Goal: Task Accomplishment & Management: Complete application form

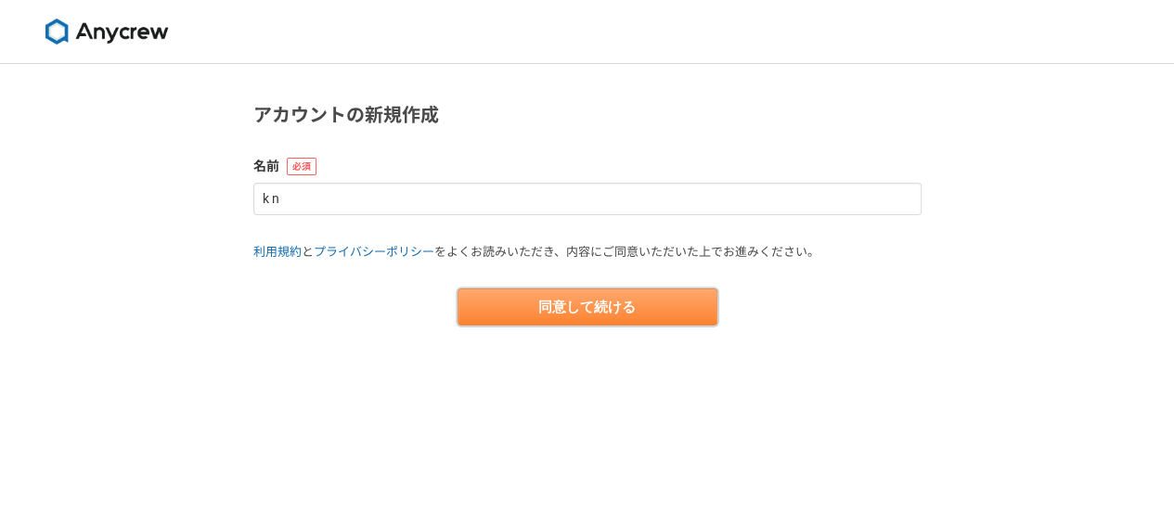
click at [648, 313] on button "同意して続ける" at bounding box center [588, 307] width 260 height 37
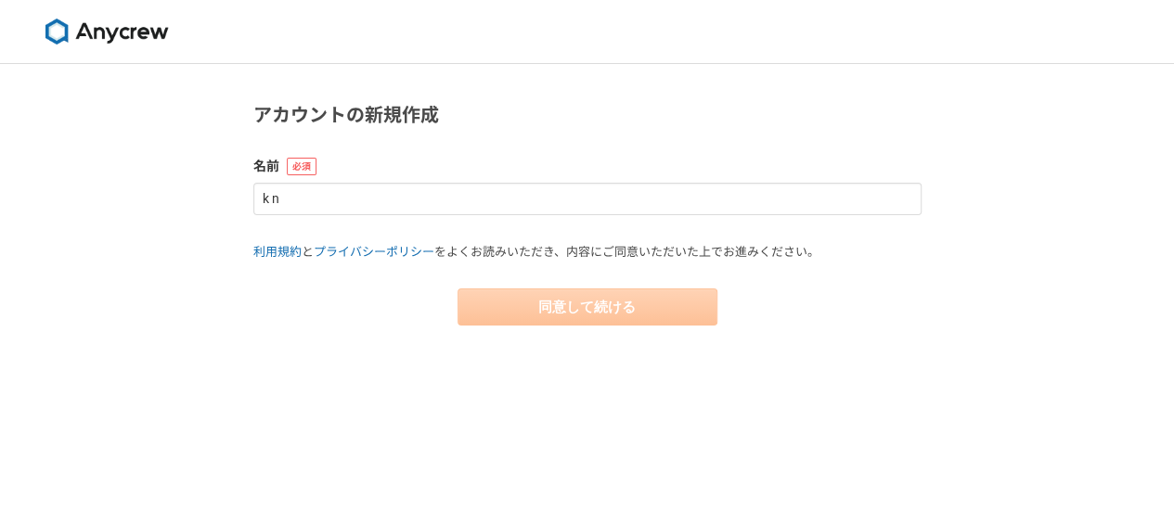
select select "13"
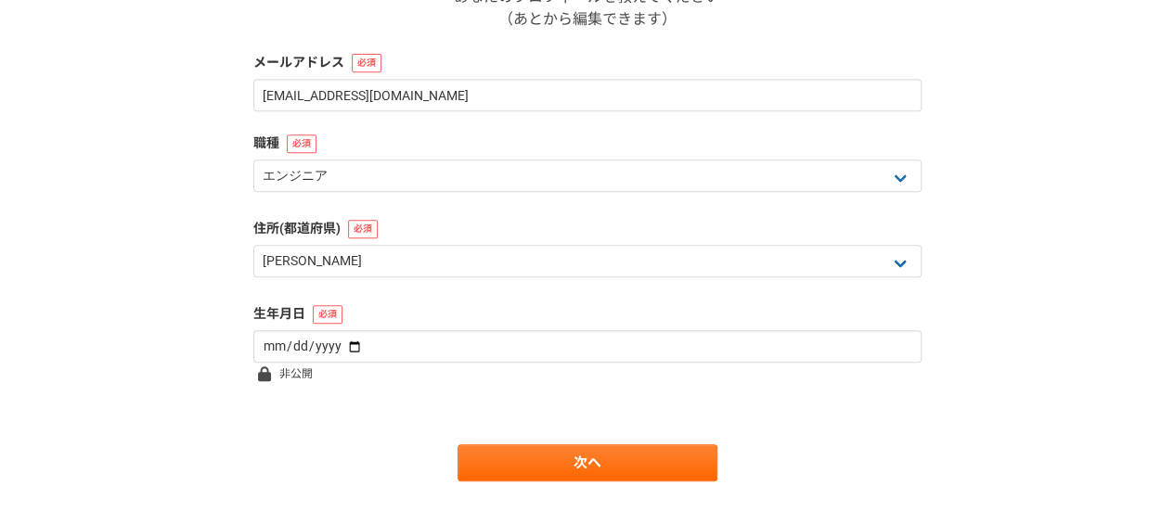
scroll to position [371, 0]
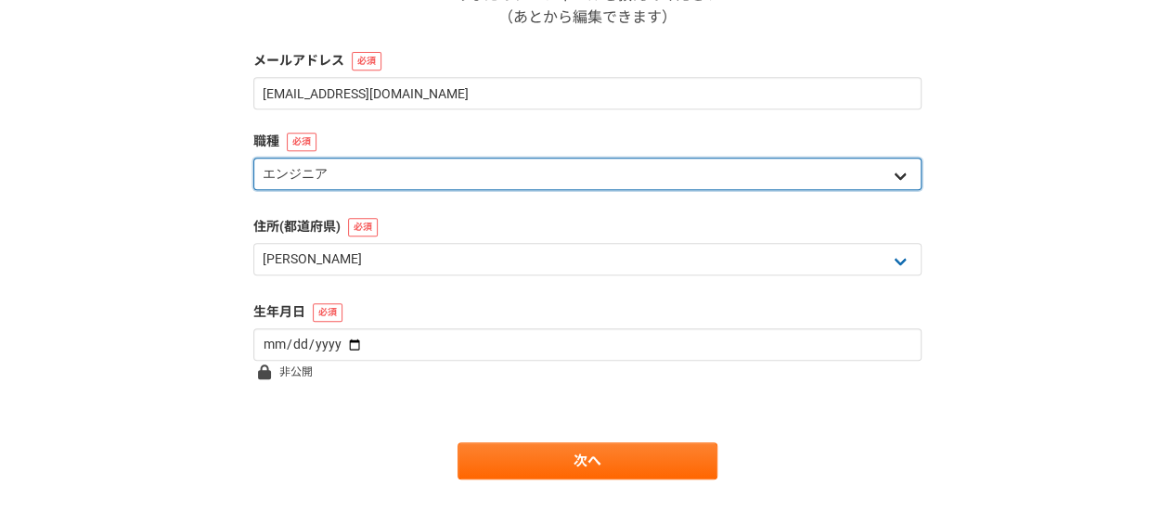
click at [896, 173] on select "エンジニア デザイナー ライター 営業 マーケティング 企画・事業開発 バックオフィス その他" at bounding box center [587, 174] width 668 height 32
select select "8"
click at [253, 158] on select "エンジニア デザイナー ライター 営業 マーケティング 企画・事業開発 バックオフィス その他" at bounding box center [587, 174] width 668 height 32
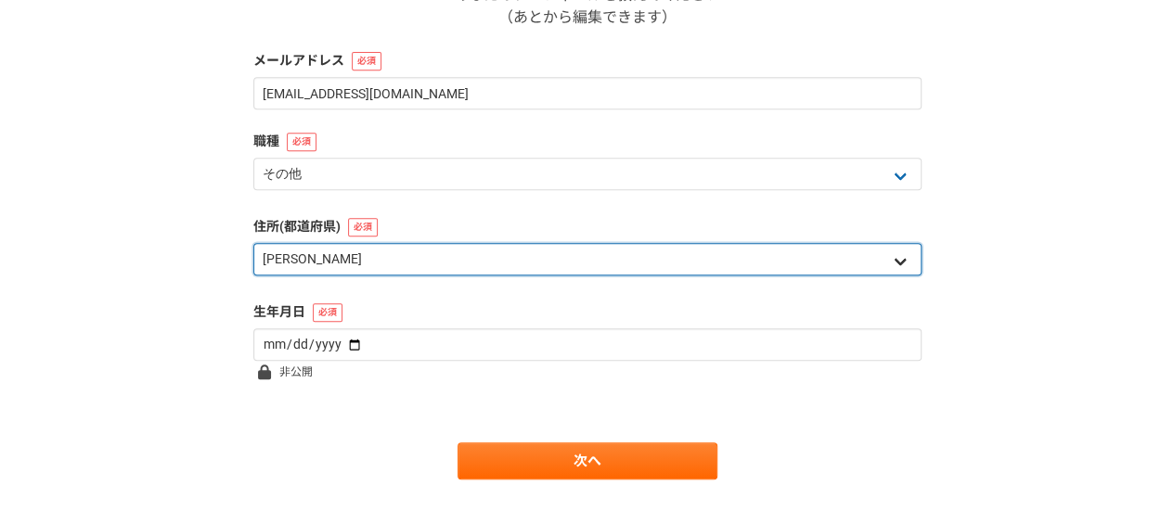
click at [895, 263] on select "北海道 青森県 岩手県 宮城県 秋田県 山形県 福島県 茨城県 栃木県 群馬県 埼玉県 千葉県 東京都 神奈川県 新潟県 富山県 石川県 福井県 山梨県 長野…" at bounding box center [587, 259] width 668 height 32
select select "27"
click at [253, 243] on select "北海道 青森県 岩手県 宮城県 秋田県 山形県 福島県 茨城県 栃木県 群馬県 埼玉県 千葉県 東京都 神奈川県 新潟県 富山県 石川県 福井県 山梨県 長野…" at bounding box center [587, 259] width 668 height 32
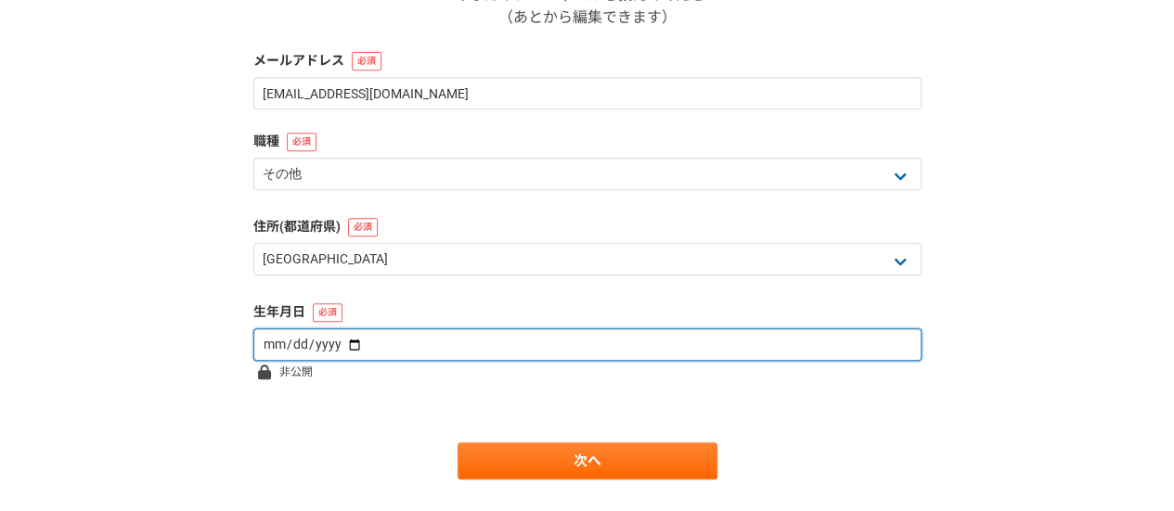
click at [882, 339] on input "date" at bounding box center [587, 345] width 668 height 32
type input "1976-08-21"
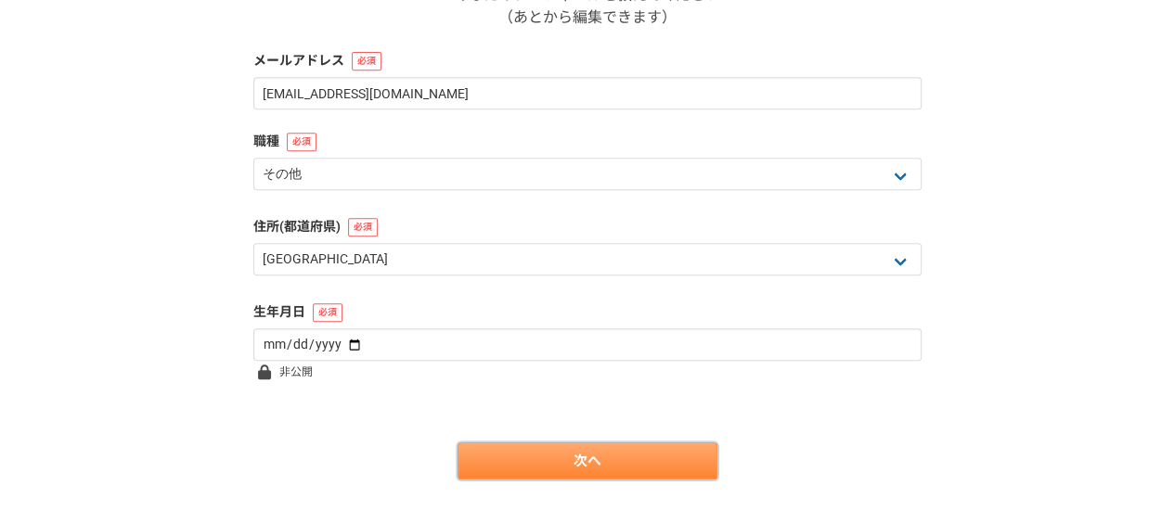
click at [678, 463] on link "次へ" at bounding box center [588, 461] width 260 height 37
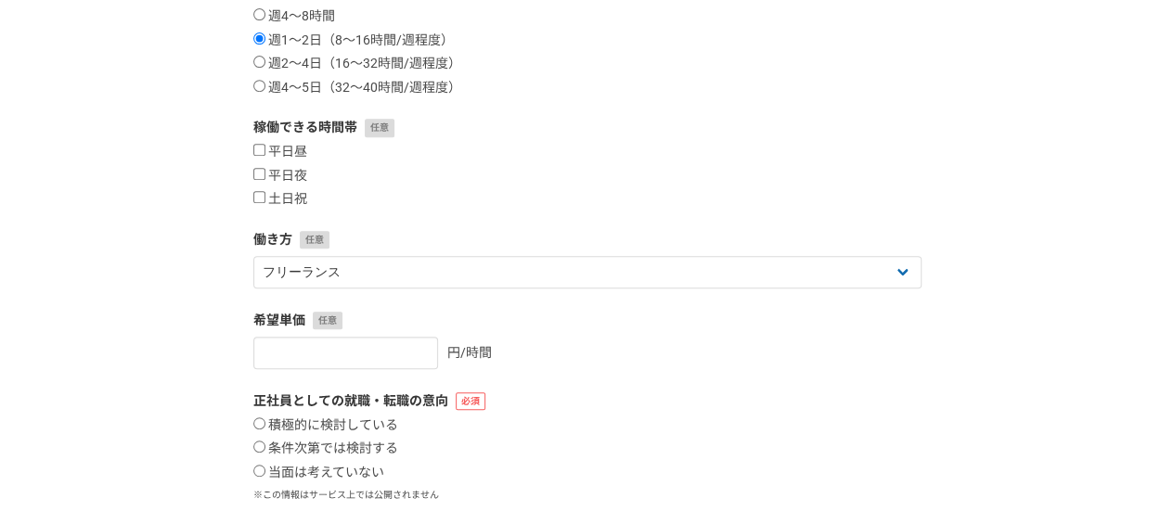
scroll to position [0, 0]
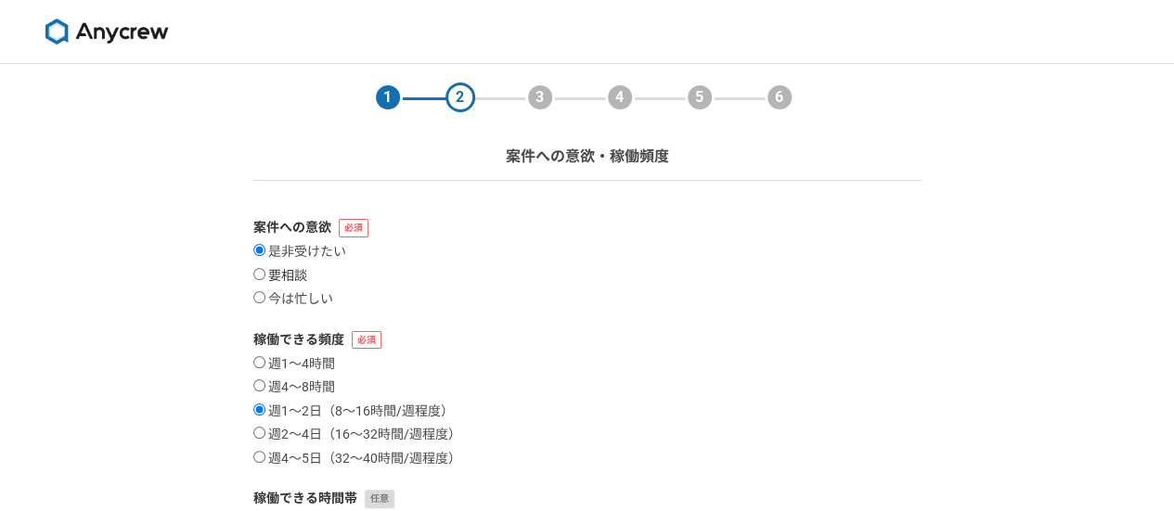
click at [279, 272] on label "要相談" at bounding box center [280, 276] width 54 height 17
click at [265, 272] on input "要相談" at bounding box center [259, 274] width 12 height 12
radio input "true"
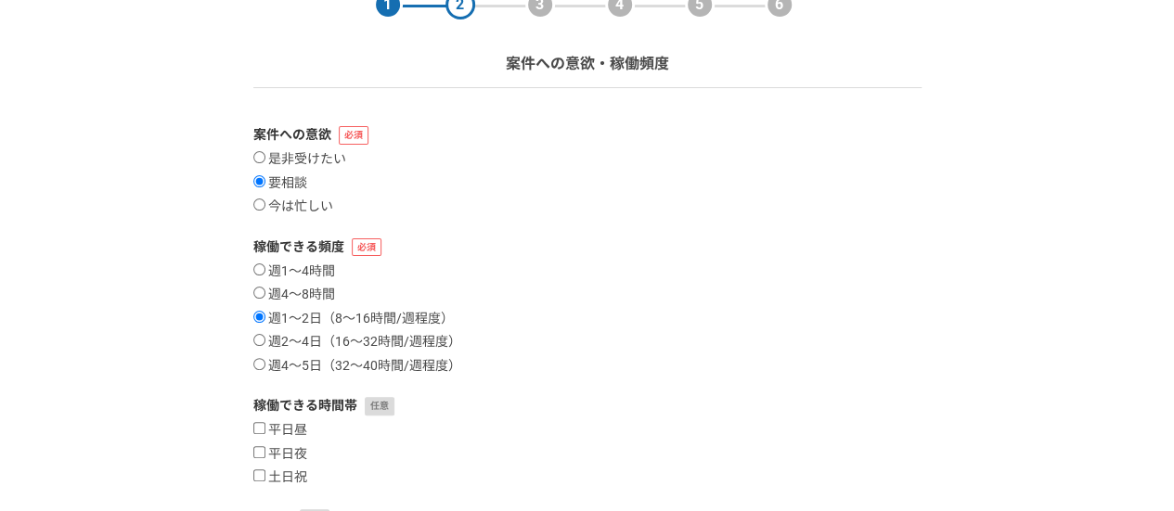
scroll to position [186, 0]
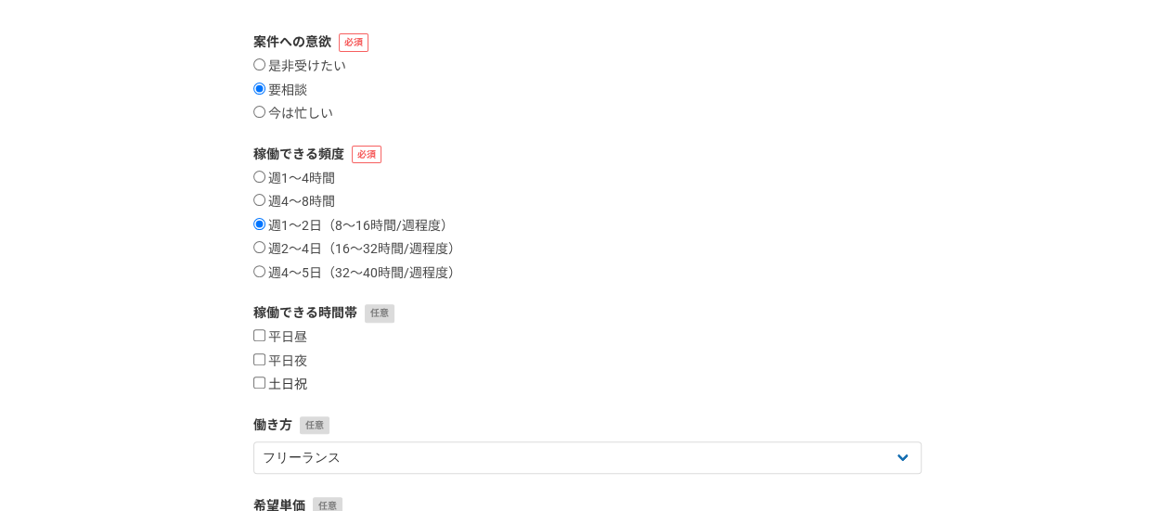
click at [258, 383] on input "土日祝" at bounding box center [259, 383] width 12 height 12
checkbox input "true"
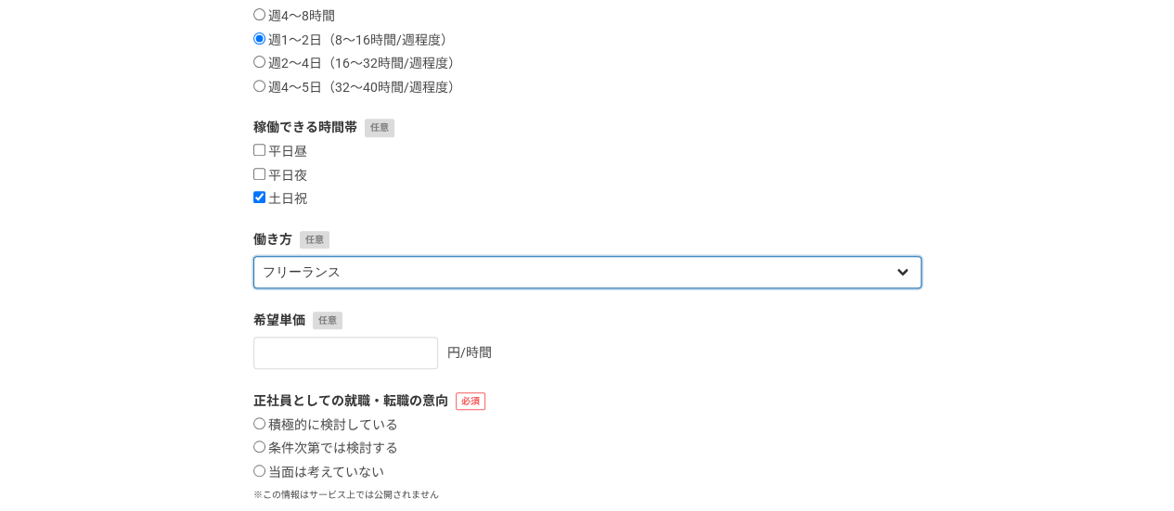
click at [896, 268] on select "フリーランス 副業 その他" at bounding box center [587, 272] width 668 height 32
select select "sidejob"
click at [253, 256] on select "フリーランス 副業 その他" at bounding box center [587, 272] width 668 height 32
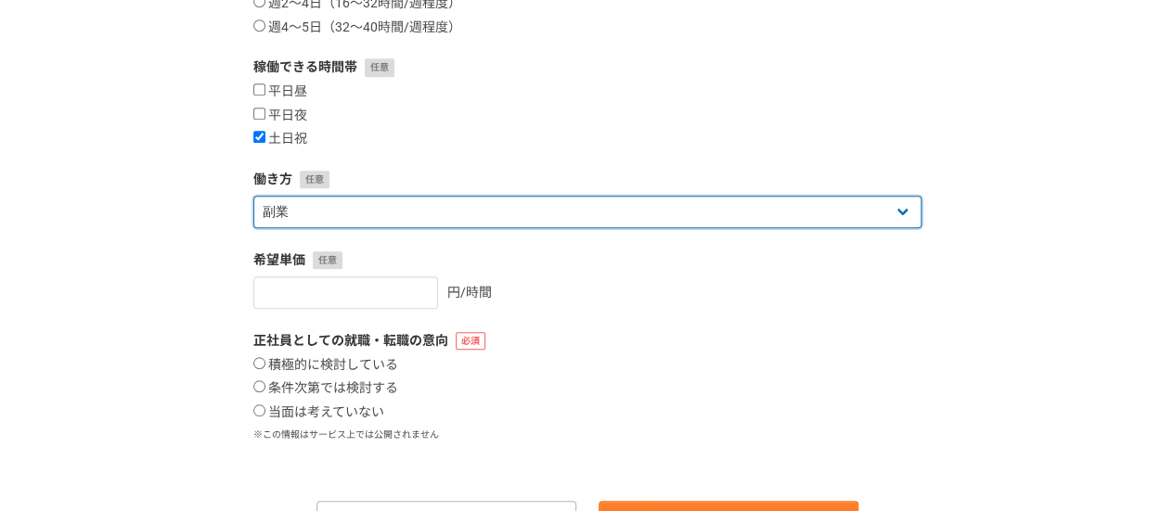
scroll to position [532, 0]
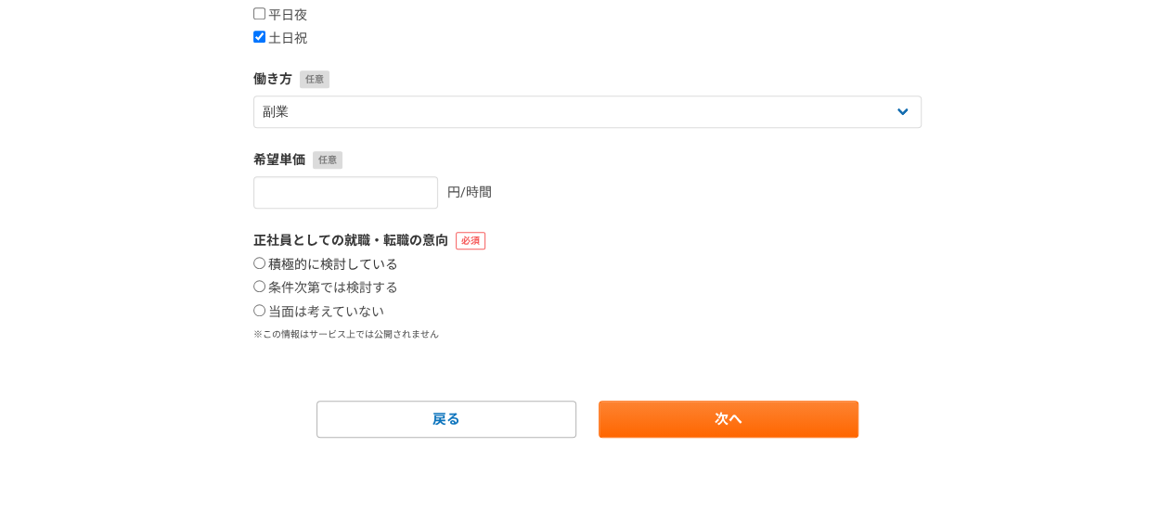
click at [334, 264] on label "積極的に検討している" at bounding box center [325, 265] width 145 height 17
click at [265, 264] on input "積極的に検討している" at bounding box center [259, 263] width 12 height 12
radio input "true"
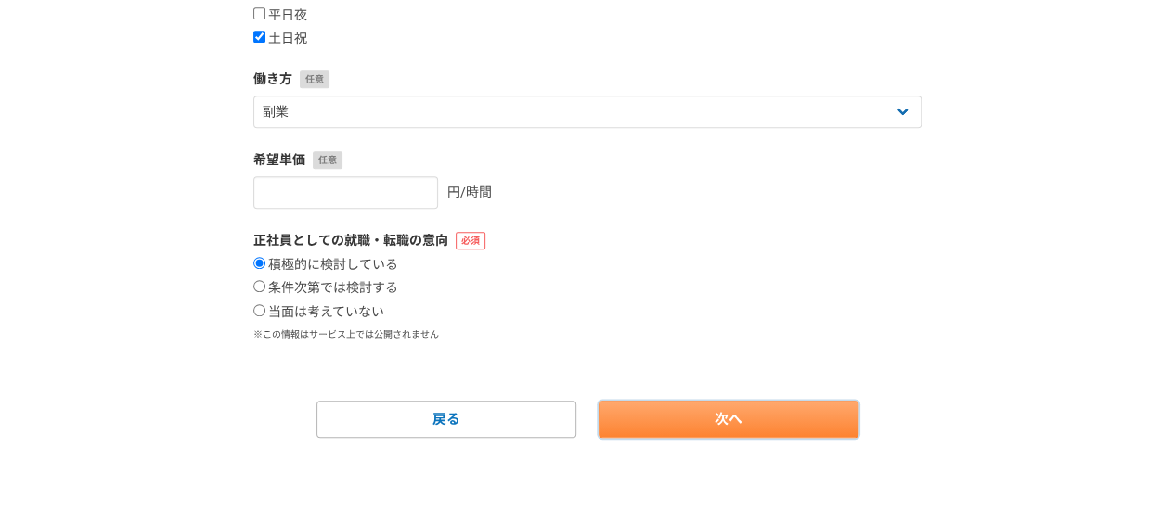
click at [729, 422] on link "次へ" at bounding box center [729, 419] width 260 height 37
select select
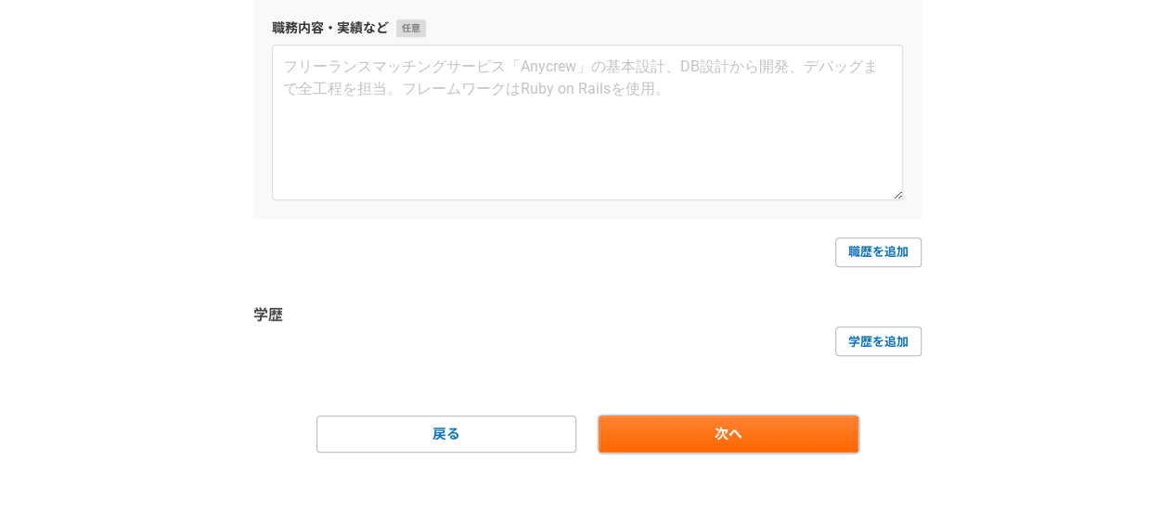
scroll to position [0, 0]
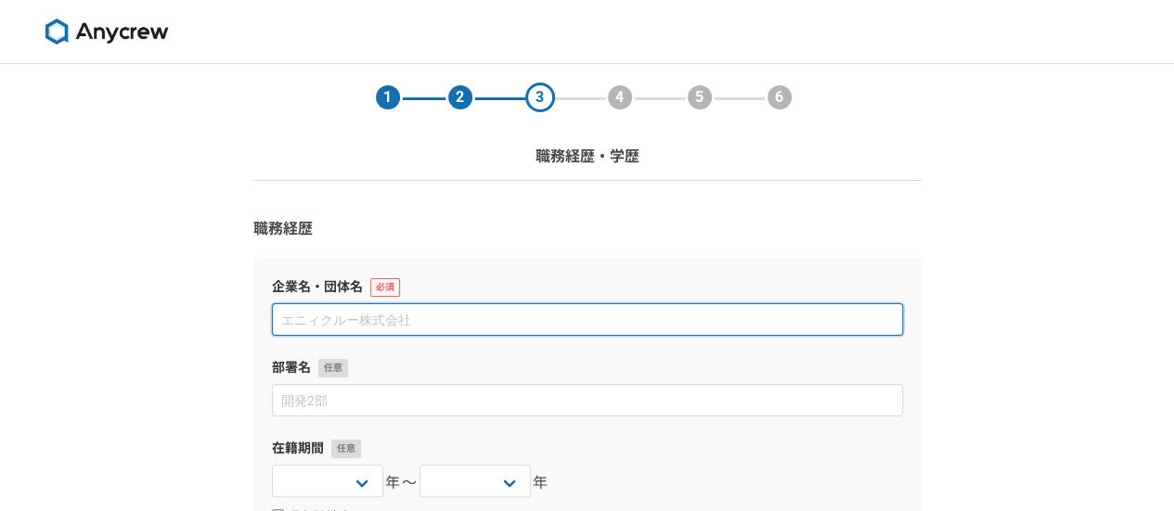
click at [492, 329] on input at bounding box center [587, 319] width 631 height 32
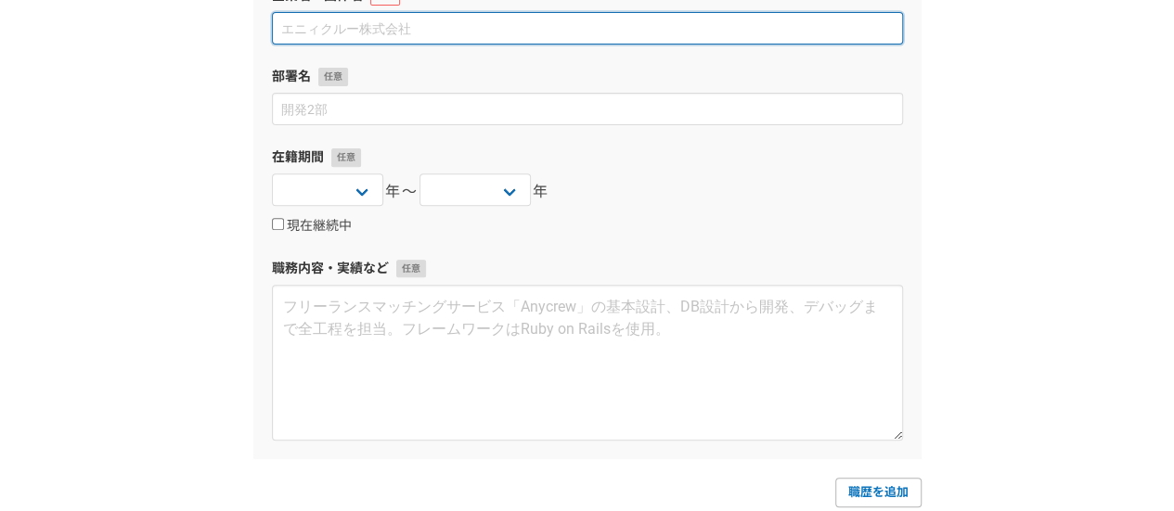
scroll to position [267, 0]
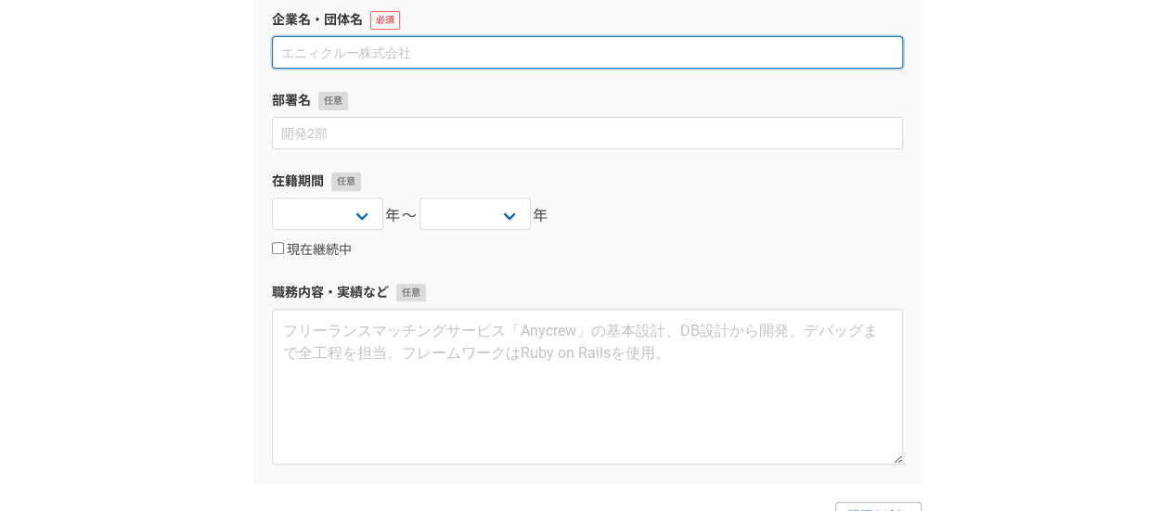
click at [380, 39] on input at bounding box center [587, 52] width 631 height 32
type input "か"
type input "パーソルテンプスタッフ株式会社"
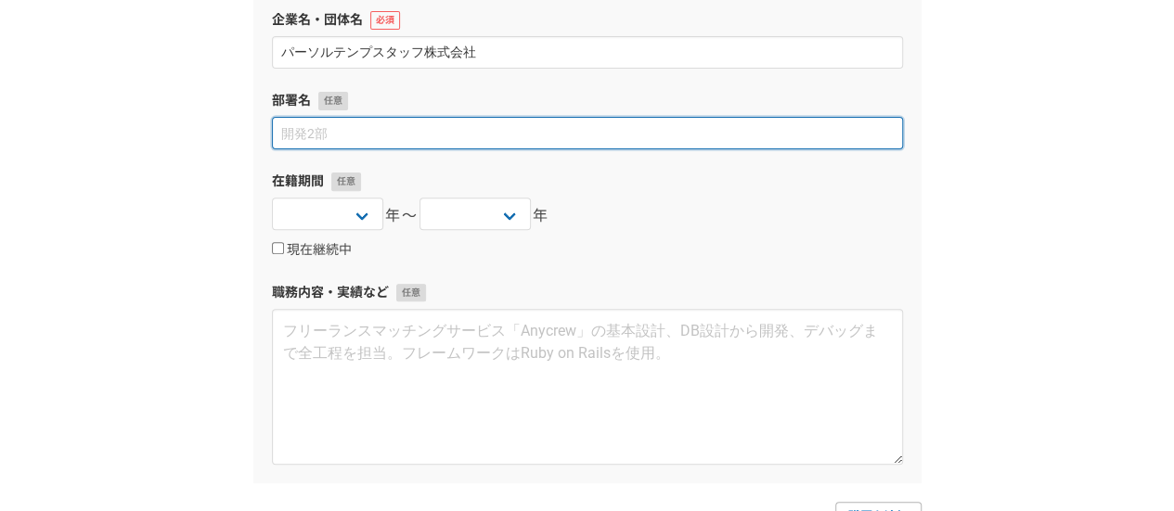
click at [361, 140] on input at bounding box center [587, 133] width 631 height 32
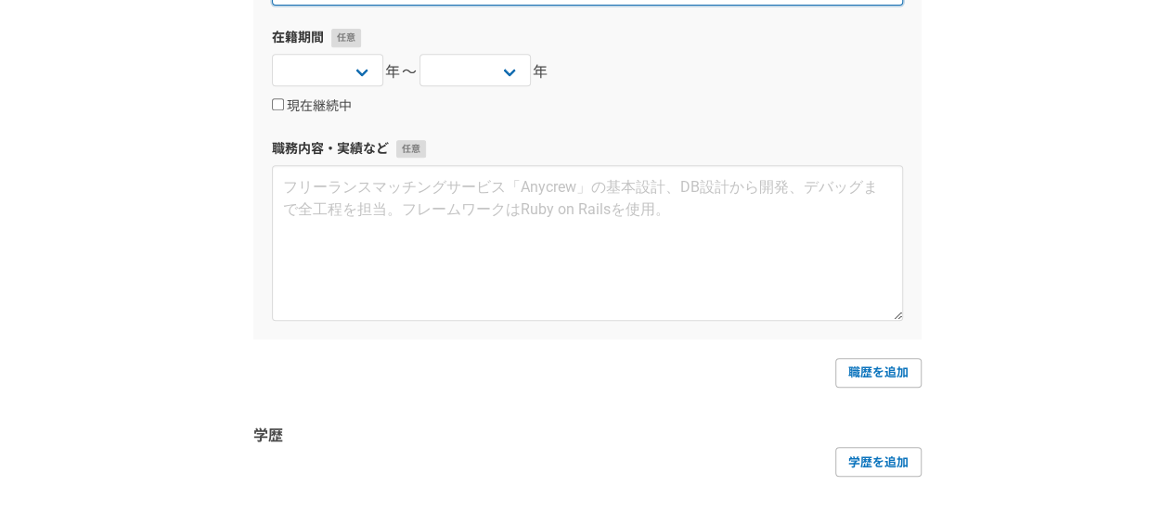
scroll to position [453, 0]
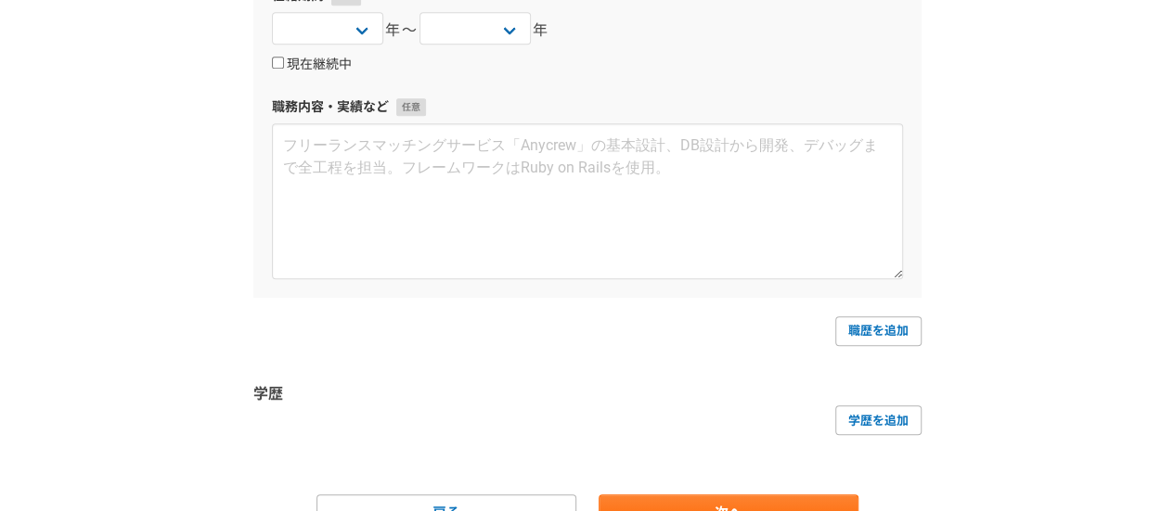
click at [297, 66] on label "現在継続中" at bounding box center [312, 65] width 80 height 17
click at [284, 66] on input "現在継続中" at bounding box center [278, 63] width 12 height 12
checkbox input "true"
click at [366, 36] on select "2025 2024 2023 2022 2021 2020 2019 2018 2017 2016 2015 2014 2013 2012 2011 2010…" at bounding box center [327, 28] width 111 height 32
select select "2025"
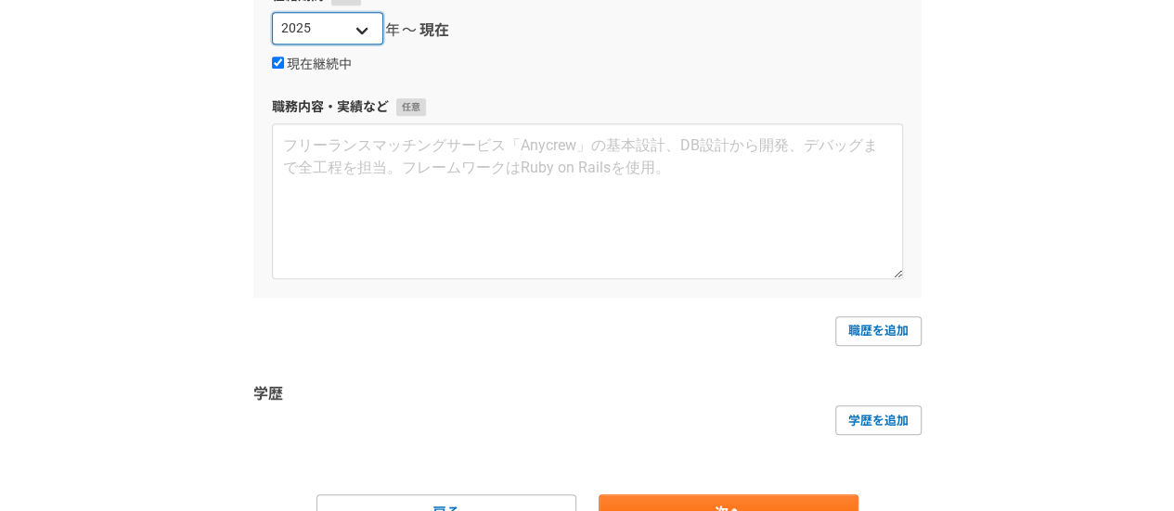
click at [272, 12] on select "2025 2024 2023 2022 2021 2020 2019 2018 2017 2016 2015 2014 2013 2012 2011 2010…" at bounding box center [327, 28] width 111 height 32
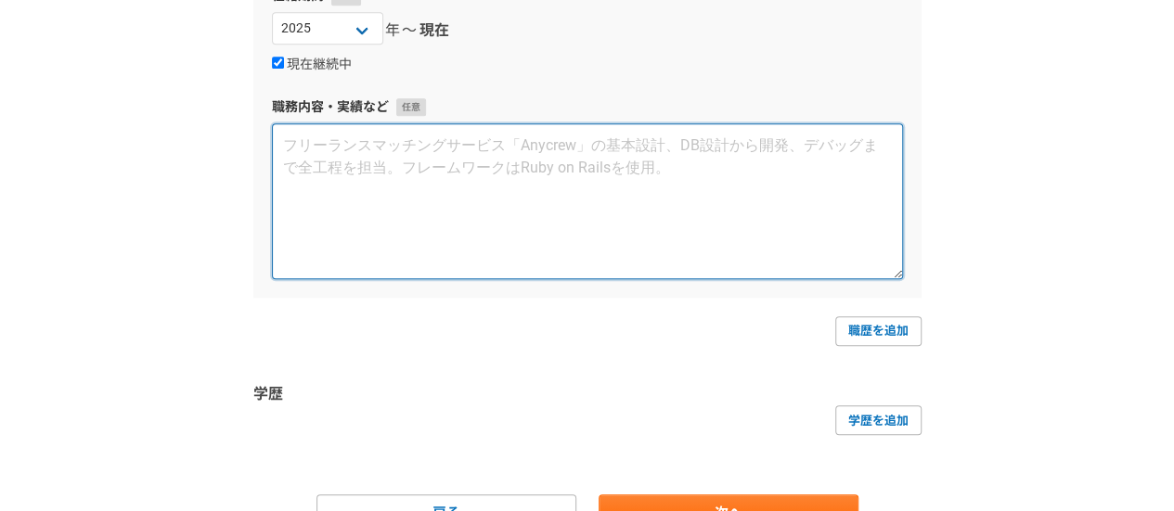
click at [423, 157] on textarea at bounding box center [587, 201] width 631 height 156
type textarea "そ"
type textarea "ぱ"
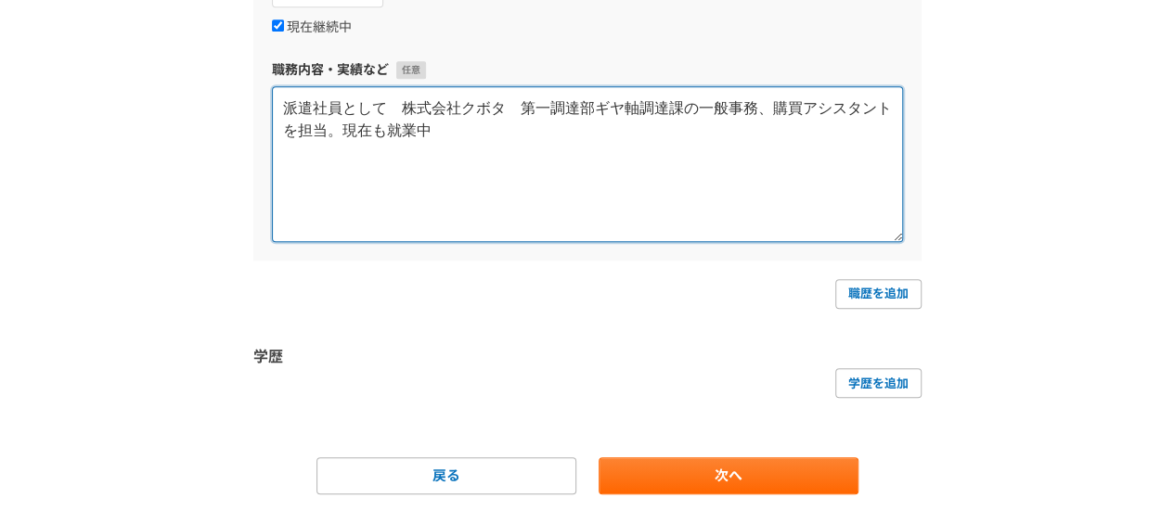
scroll to position [546, 0]
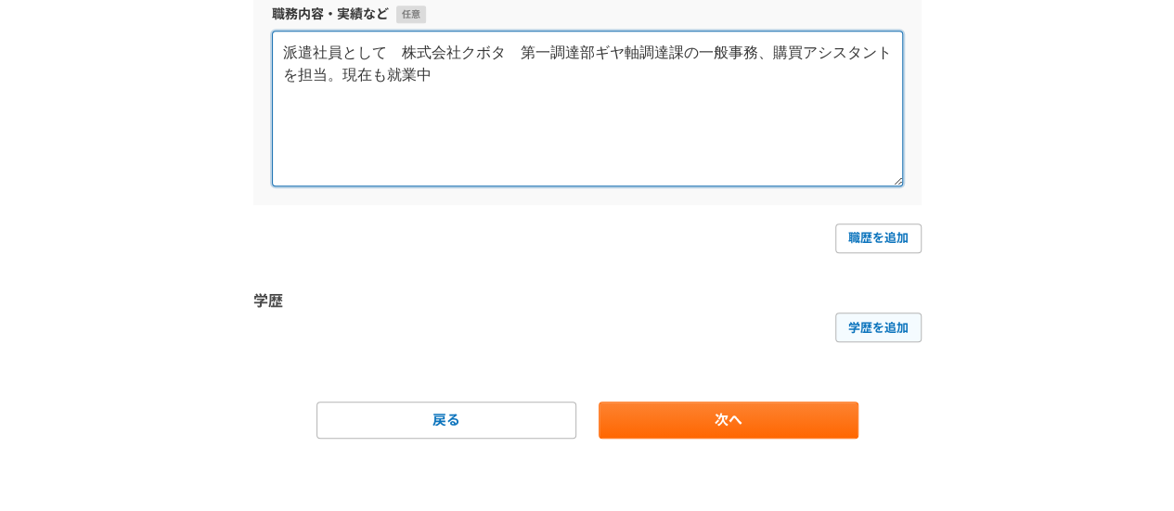
type textarea "派遣社員として　株式会社クボタ　第一調達部ギヤ軸調達課の一般事務、購買アシスタントを担当。現在も就業中"
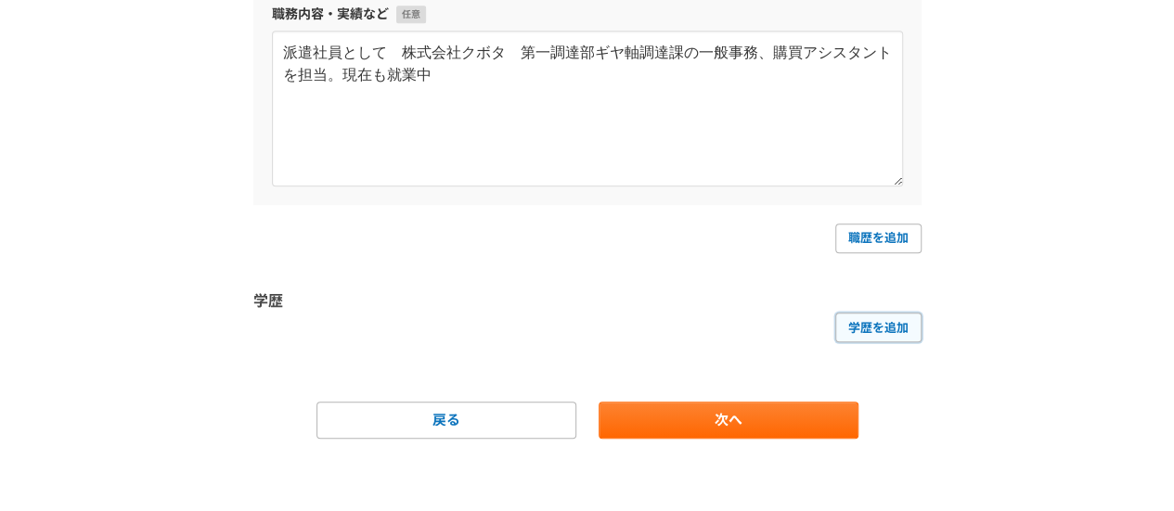
click at [878, 318] on link "学歴を追加" at bounding box center [878, 328] width 86 height 30
select select
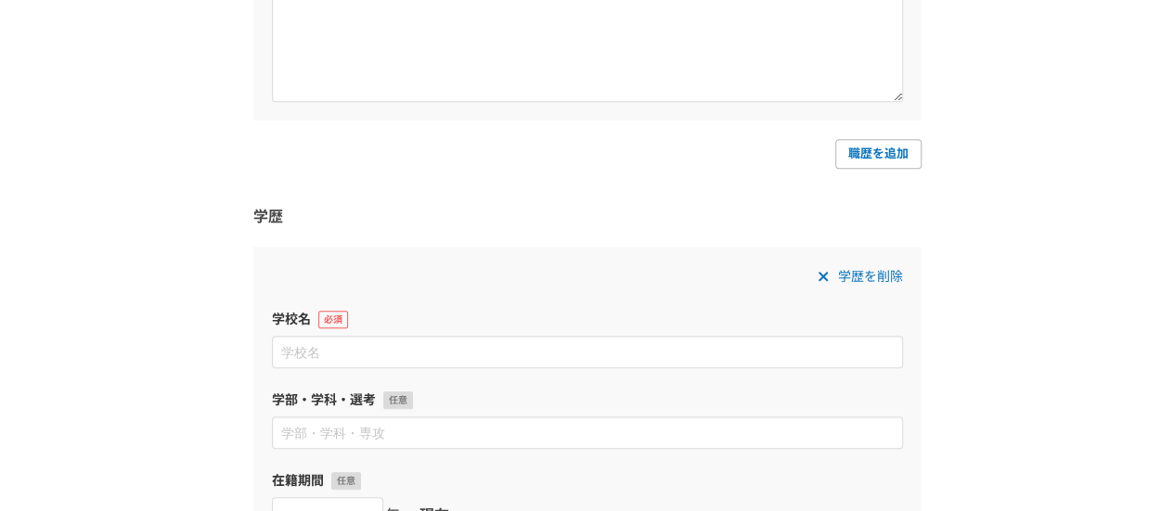
scroll to position [731, 0]
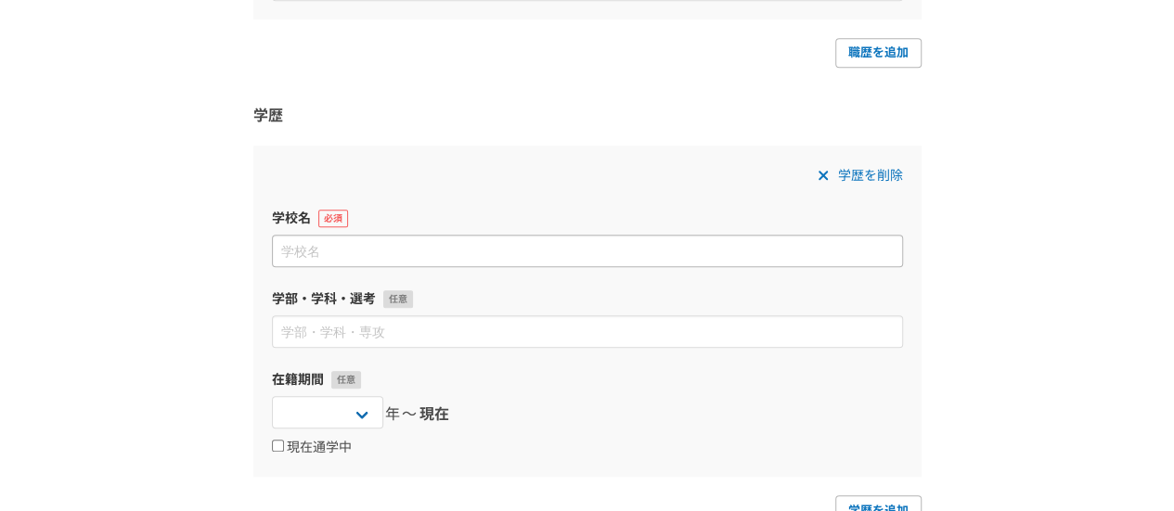
click at [428, 246] on input at bounding box center [587, 251] width 631 height 32
type input "立命館大学"
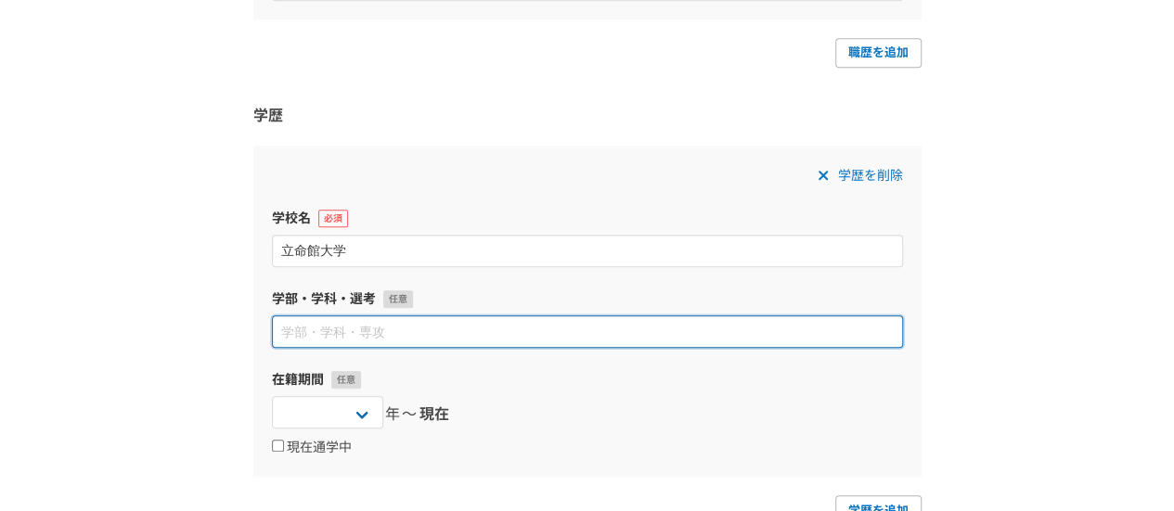
click at [585, 334] on input at bounding box center [587, 332] width 631 height 32
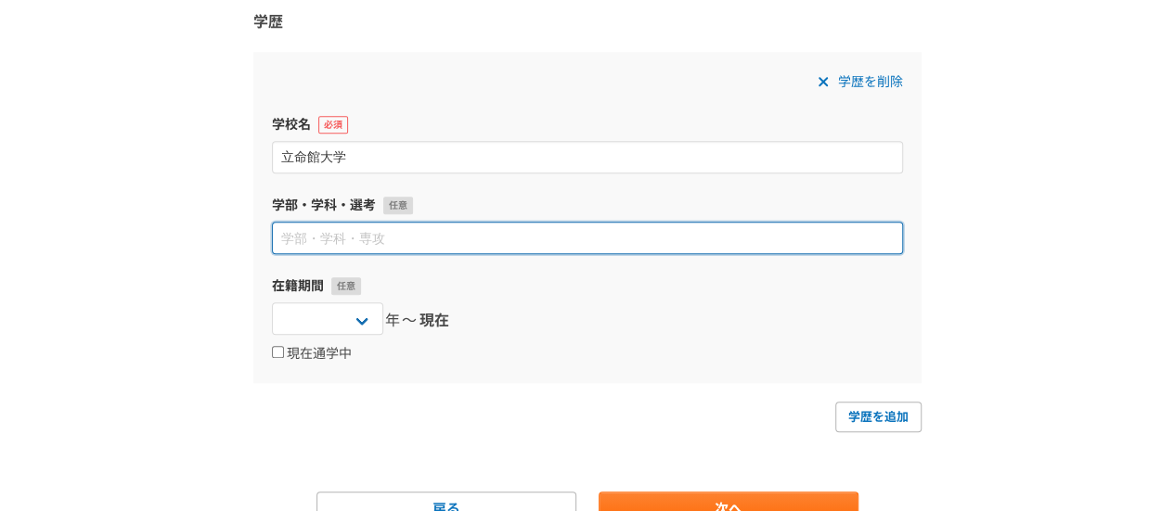
scroll to position [915, 0]
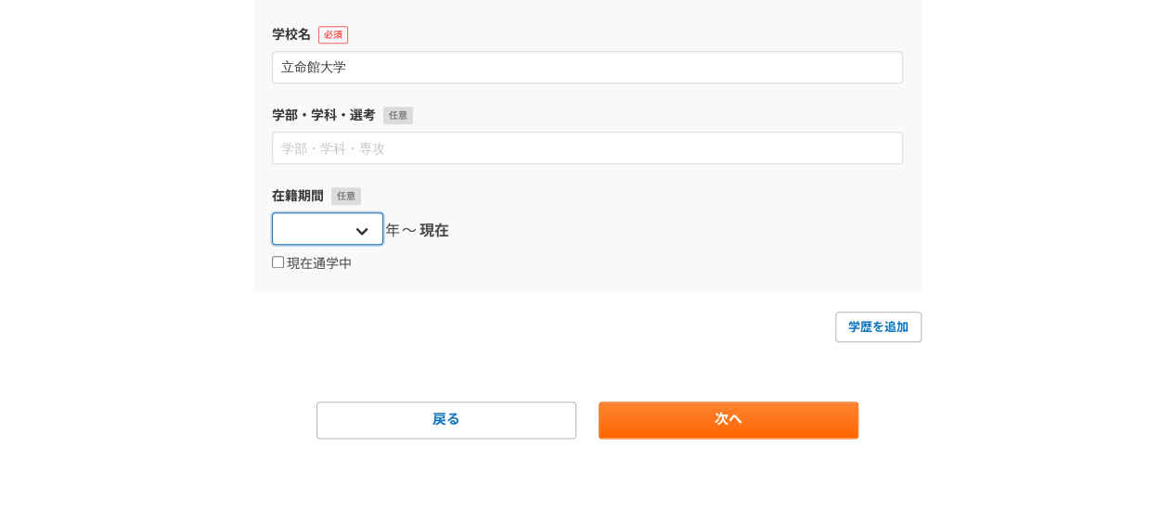
click at [312, 223] on select "2025 2024 2023 2022 2021 2020 2019 2018 2017 2016 2015 2014 2013 2012 2011 2010…" at bounding box center [327, 229] width 111 height 32
click at [706, 245] on div "2025 2024 2023 2022 2021 2020 2019 2018 2017 2016 2015 2014 2013 2012 2011 2010…" at bounding box center [587, 231] width 631 height 37
click at [355, 231] on select "2025 2024 2023 2022 2021 2020 2019 2018 2017 2016 2015 2014 2013 2012 2011 2010…" at bounding box center [327, 229] width 111 height 32
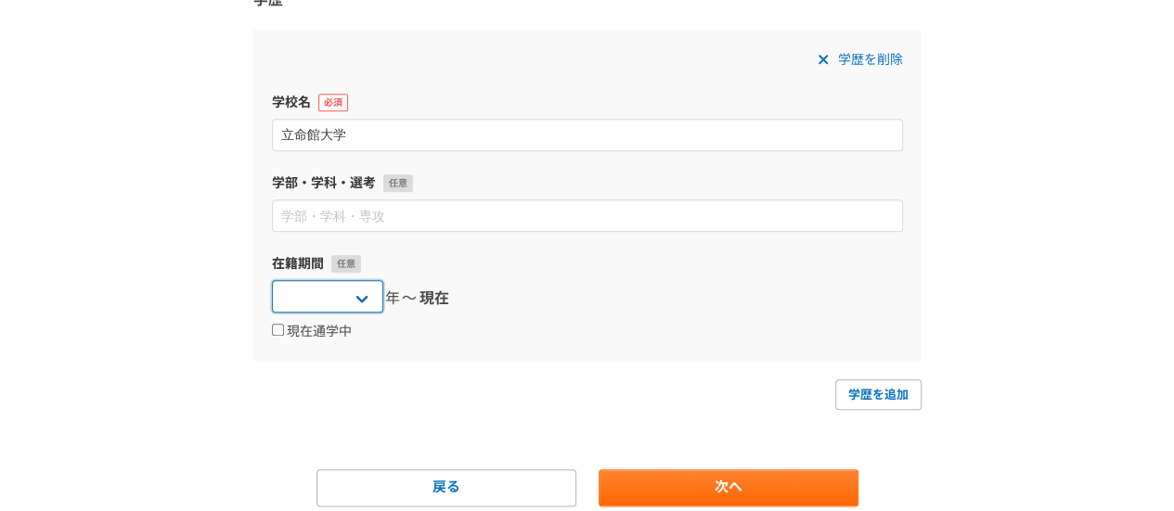
scroll to position [822, 0]
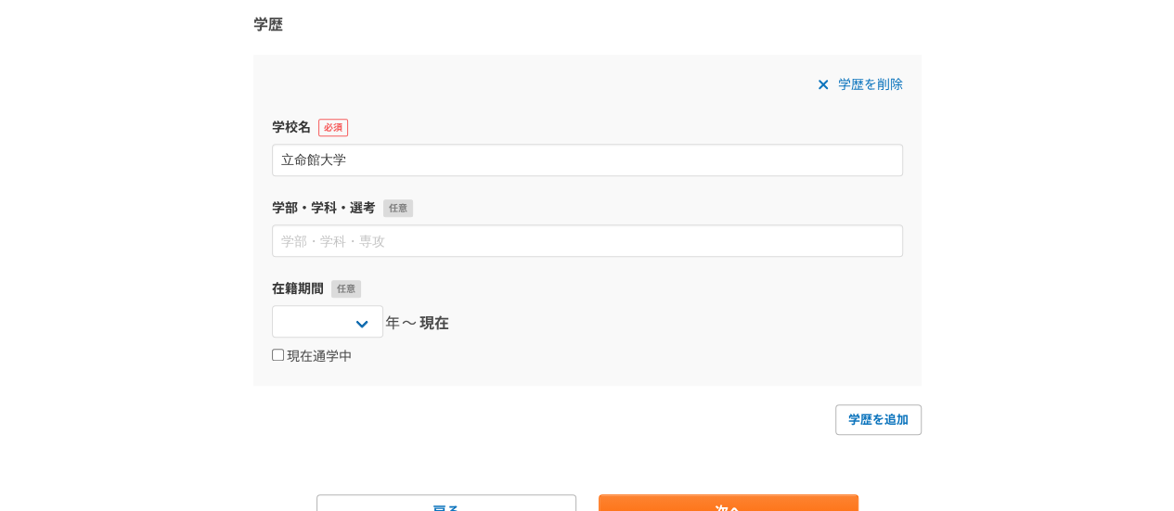
click at [531, 331] on div "2025 2024 2023 2022 2021 2020 2019 2018 2017 2016 2015 2014 2013 2012 2011 2010…" at bounding box center [587, 323] width 631 height 37
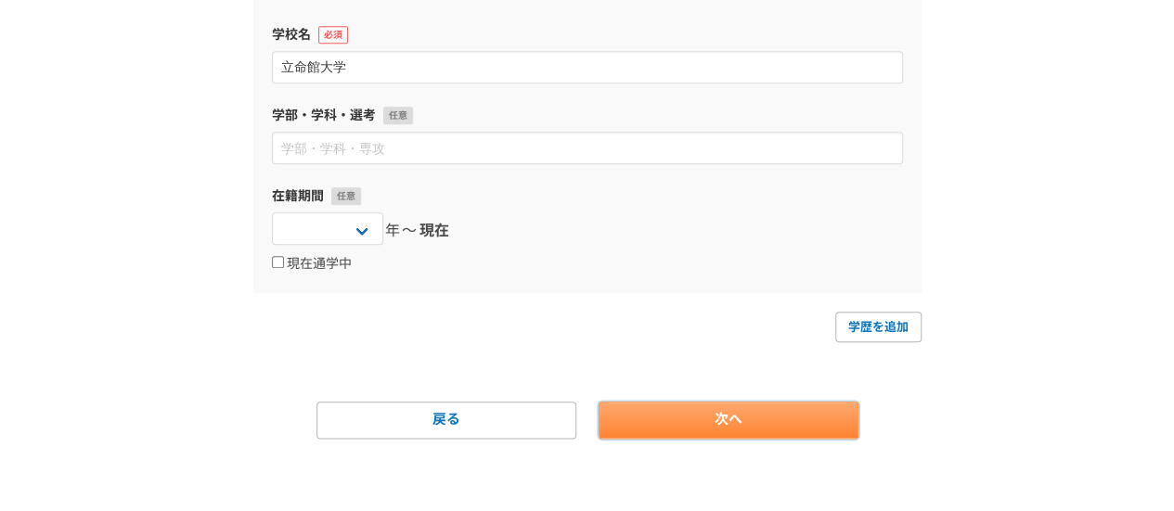
click at [712, 417] on link "次へ" at bounding box center [729, 420] width 260 height 37
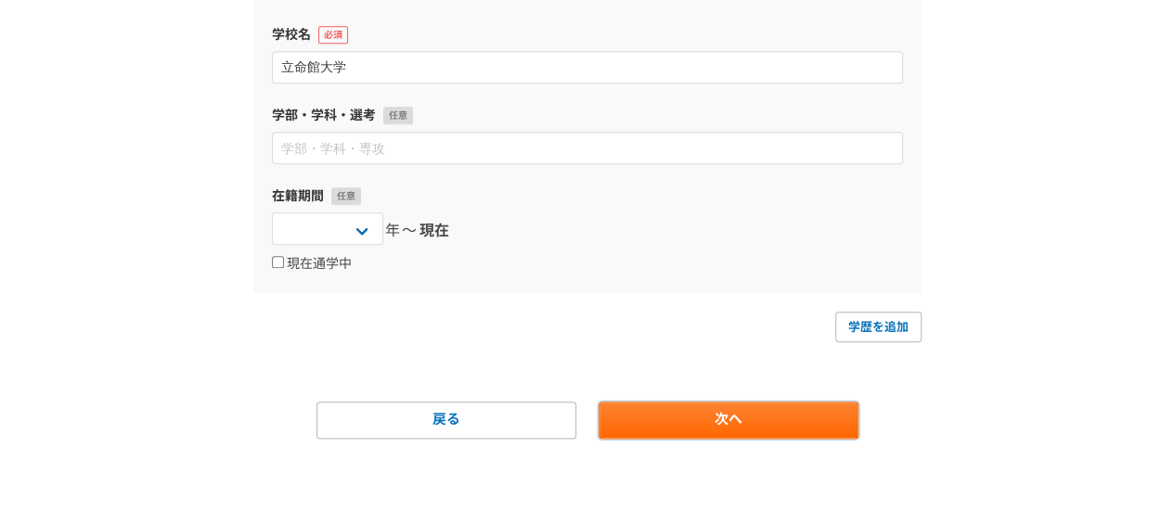
scroll to position [0, 0]
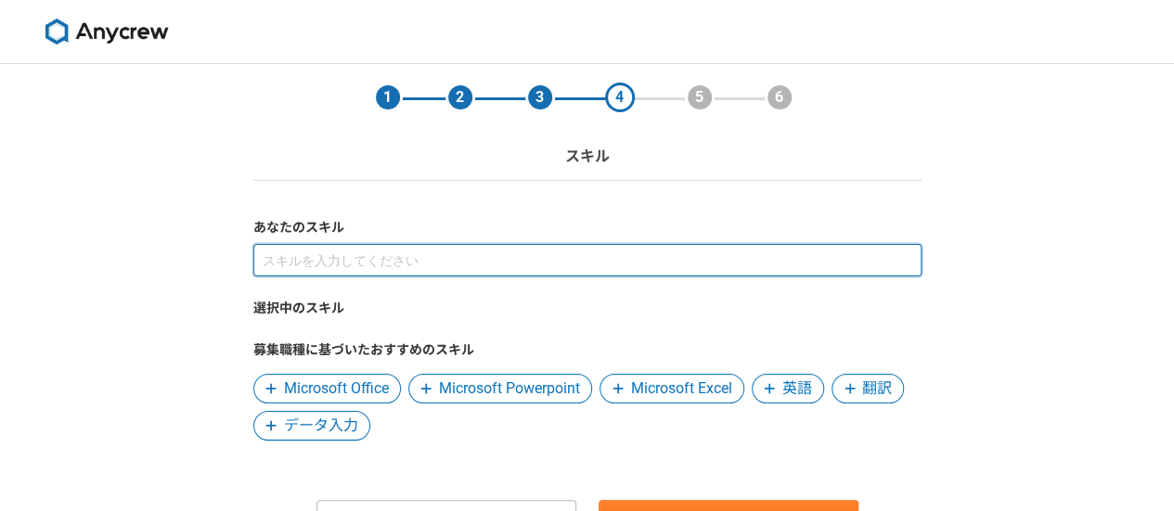
click at [470, 250] on input at bounding box center [587, 260] width 668 height 32
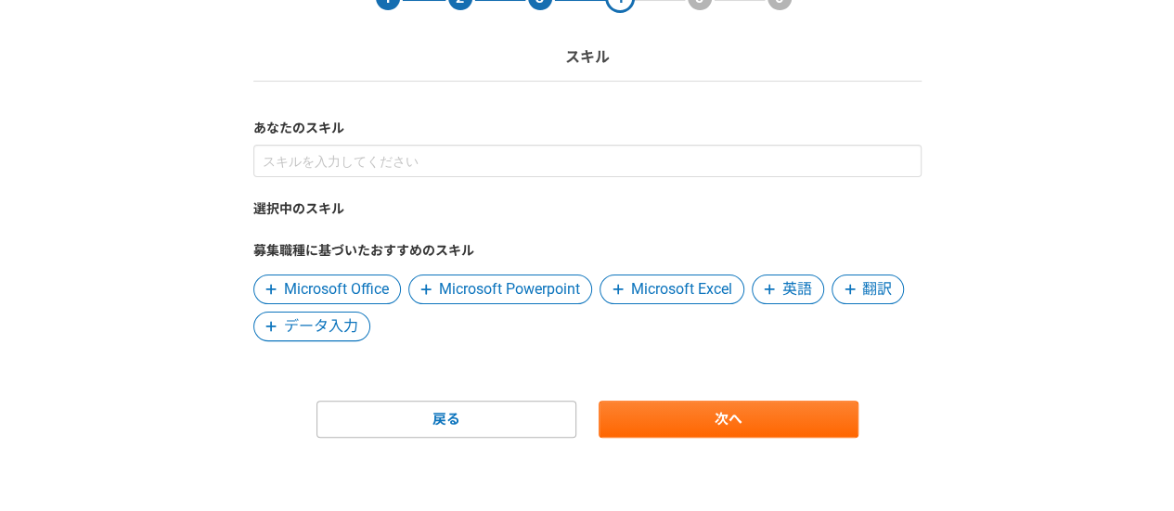
click at [334, 281] on span "Microsoft Office" at bounding box center [336, 289] width 105 height 22
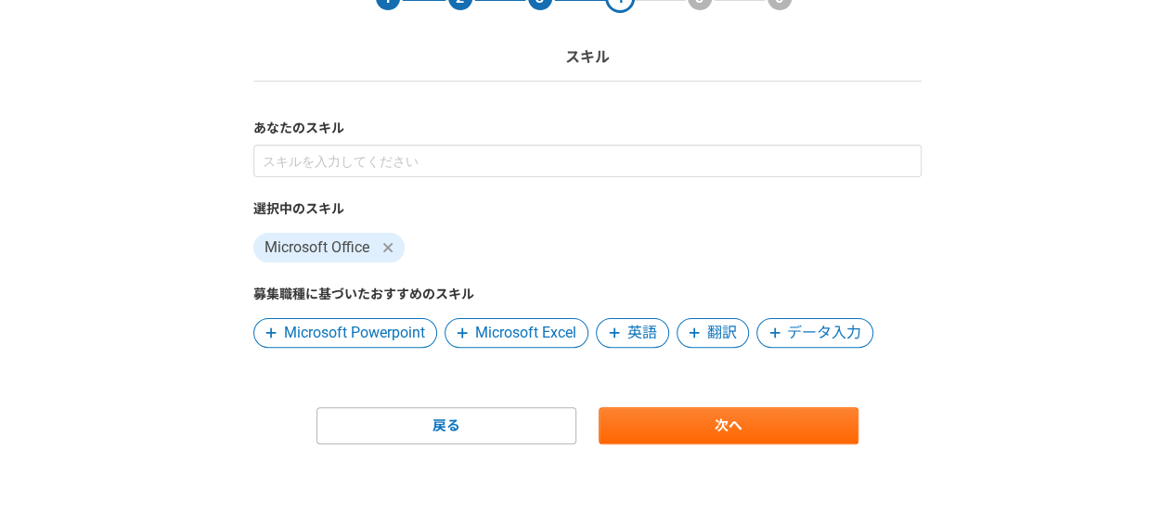
click at [545, 334] on span "Microsoft Excel" at bounding box center [525, 333] width 101 height 22
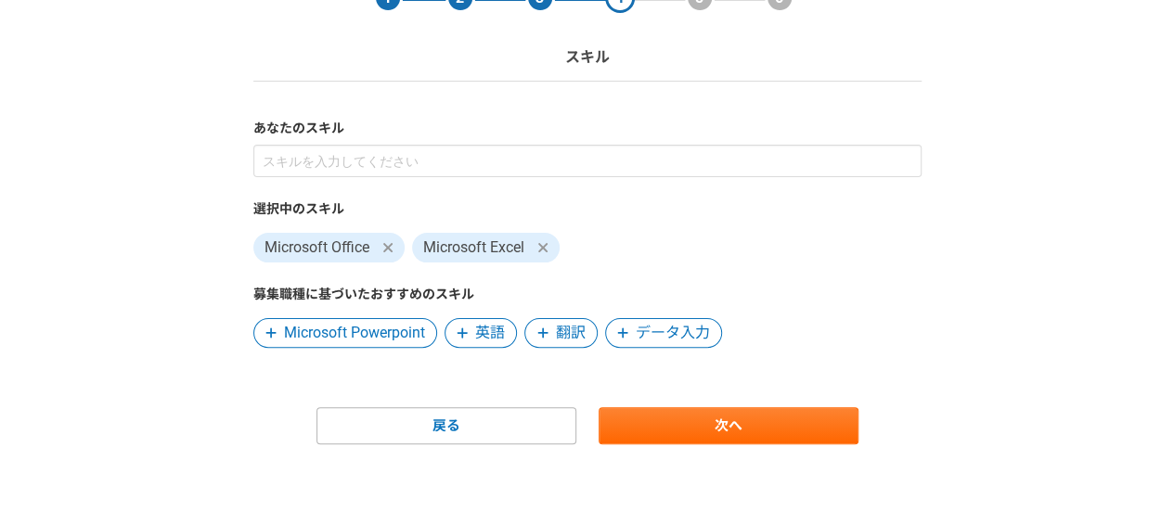
click at [646, 334] on span "データ入力" at bounding box center [673, 333] width 74 height 22
click at [492, 339] on span "英語" at bounding box center [490, 333] width 30 height 22
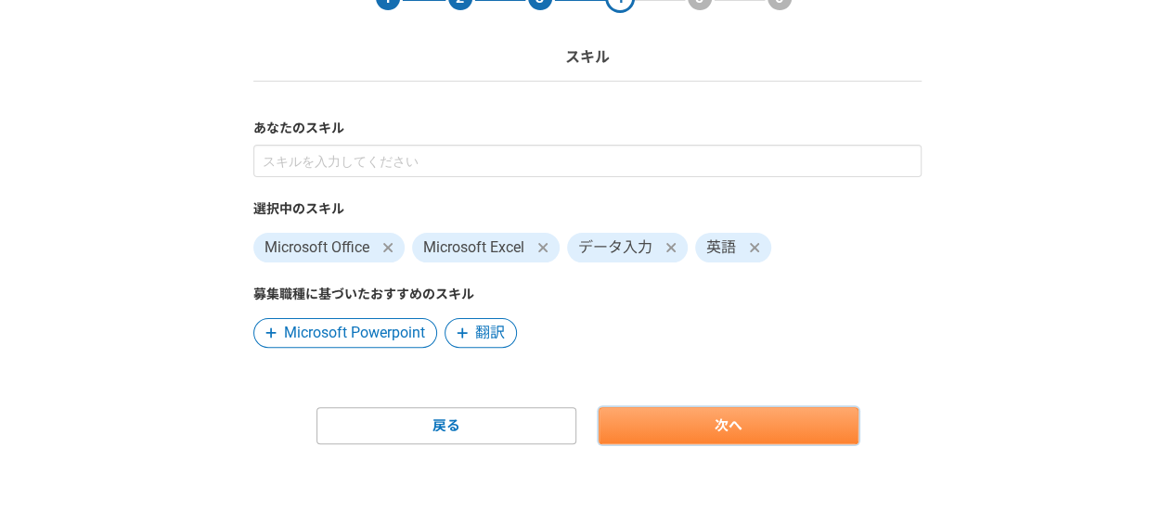
click at [689, 428] on link "次へ" at bounding box center [729, 425] width 260 height 37
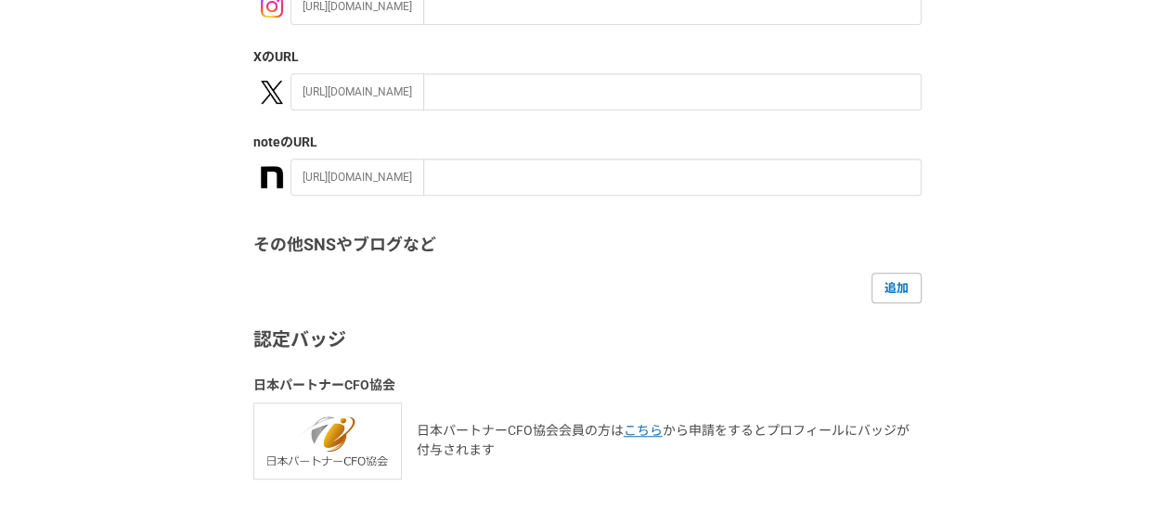
scroll to position [371, 0]
click at [898, 284] on link "追加" at bounding box center [896, 287] width 50 height 30
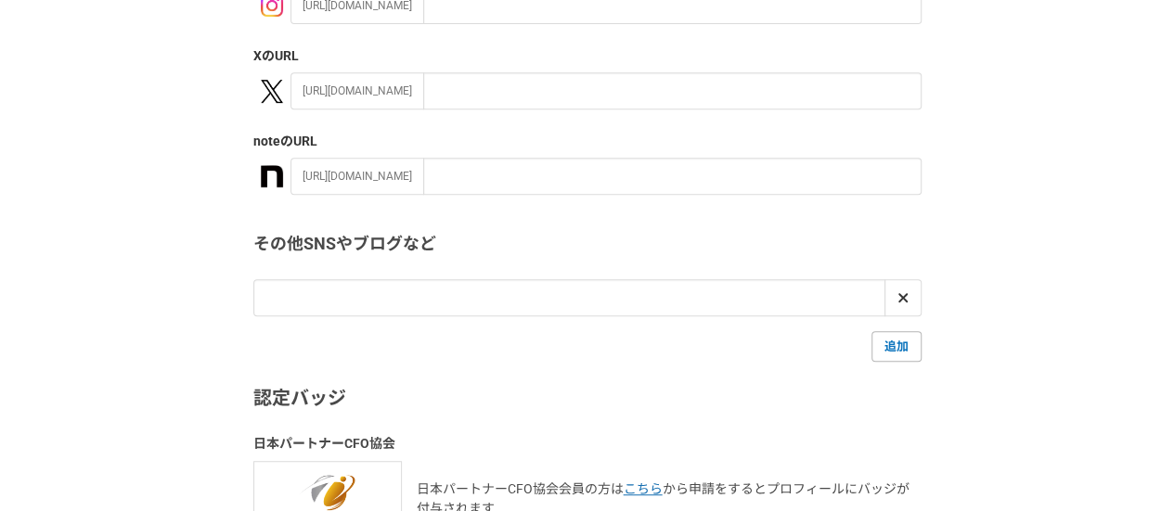
click at [763, 376] on div "ソーシャルアカウント GitHub のURL https://github.com/ Instagram のURL https://instagram.com…" at bounding box center [587, 182] width 668 height 709
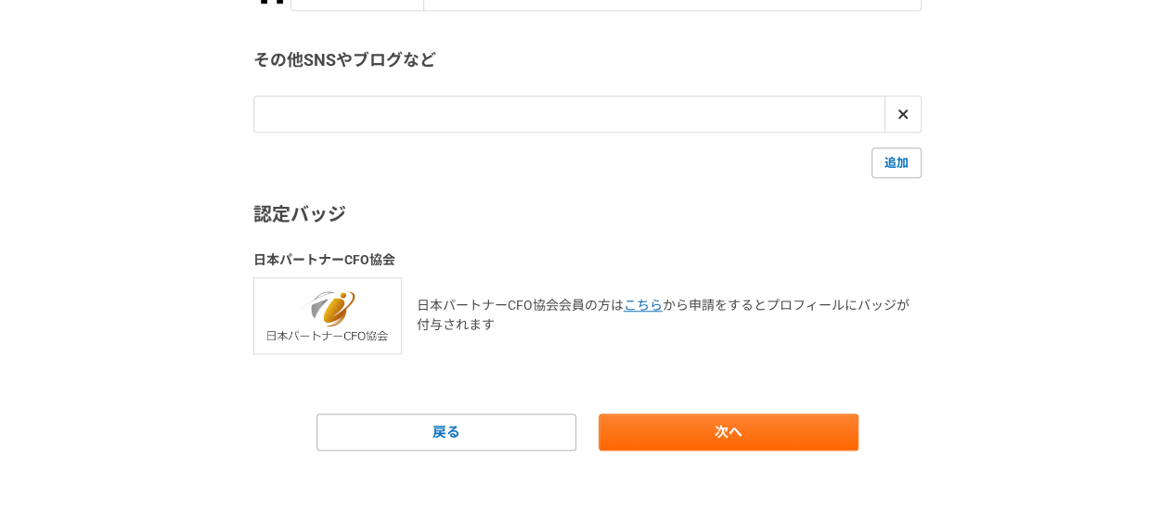
scroll to position [557, 0]
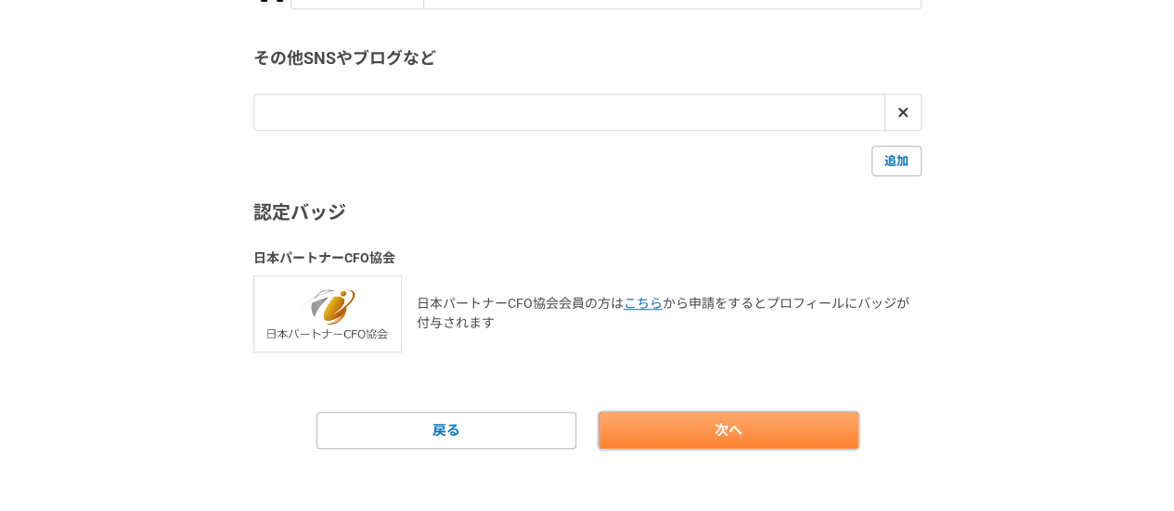
click at [689, 437] on link "次へ" at bounding box center [729, 430] width 260 height 37
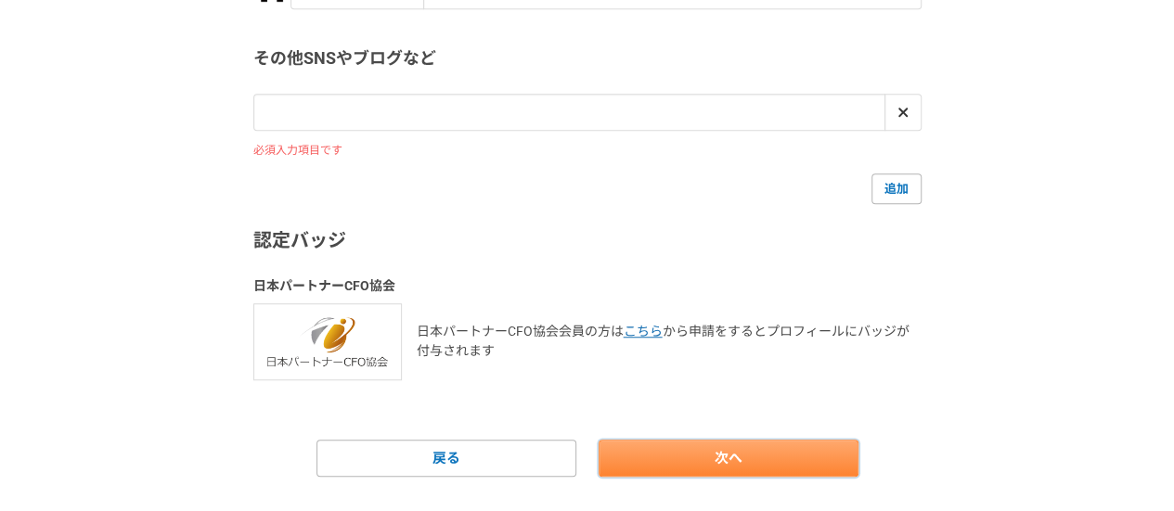
click at [718, 469] on link "次へ" at bounding box center [729, 458] width 260 height 37
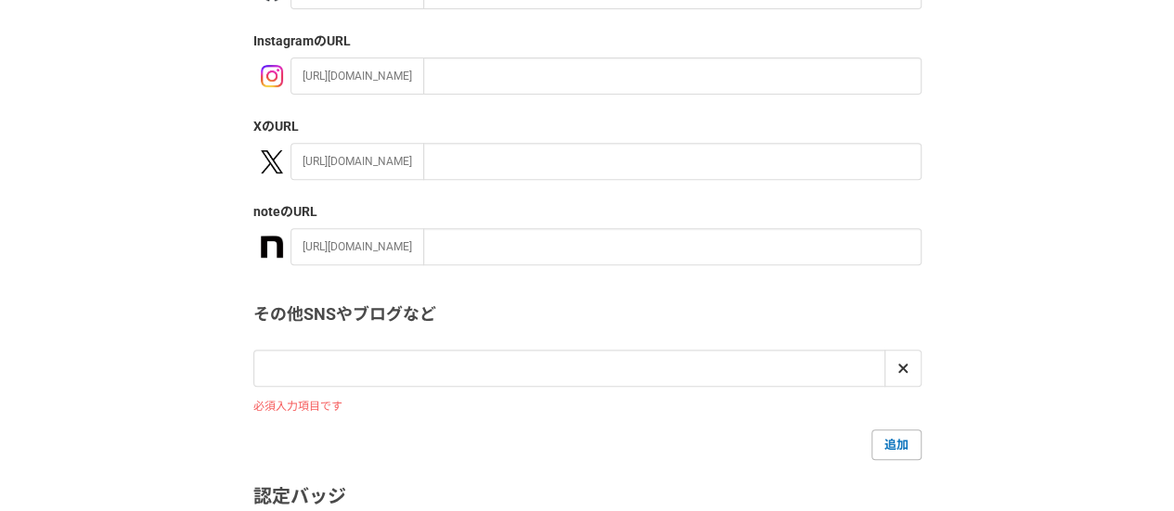
scroll to position [278, 0]
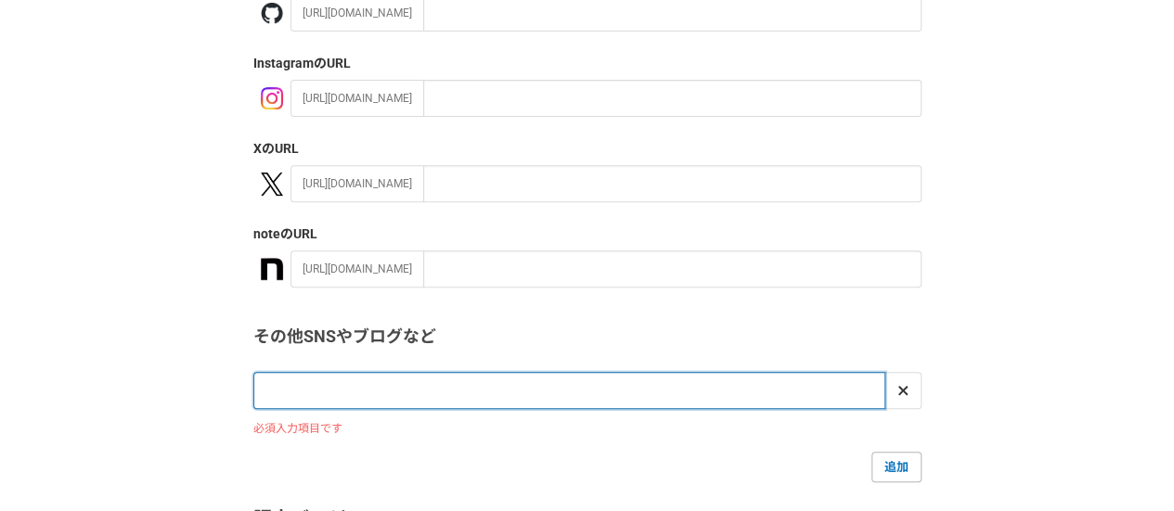
click at [468, 403] on input "url" at bounding box center [569, 390] width 632 height 37
type input "n"
type input "な"
type input "ラ"
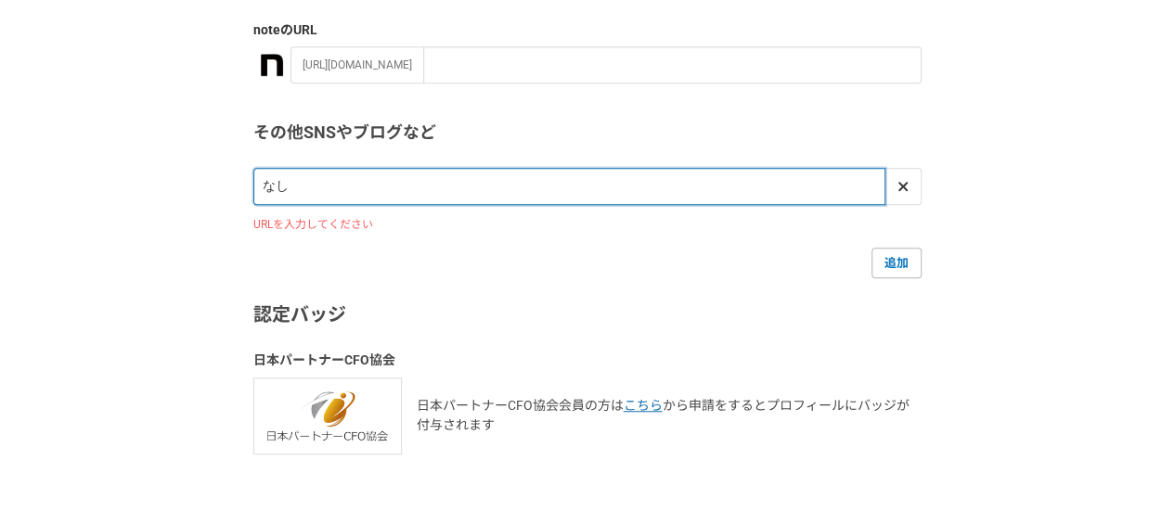
scroll to position [557, 0]
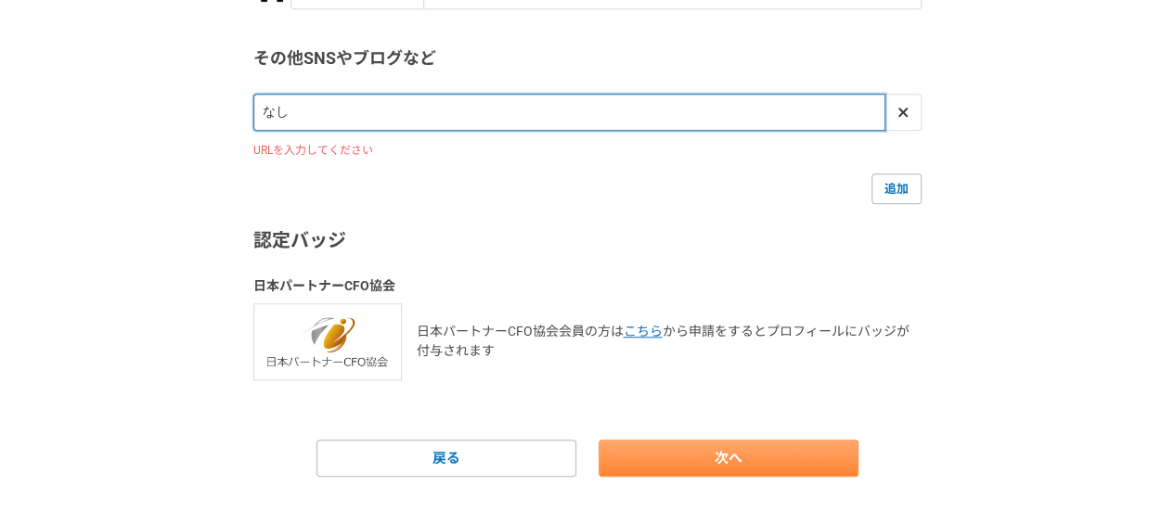
type input "なし"
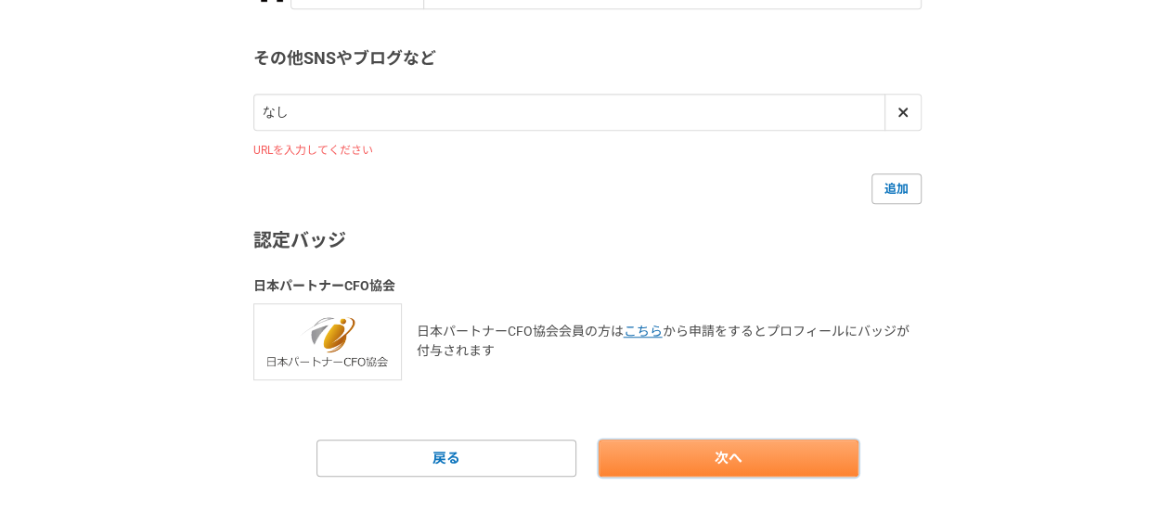
click at [640, 449] on link "次へ" at bounding box center [729, 458] width 260 height 37
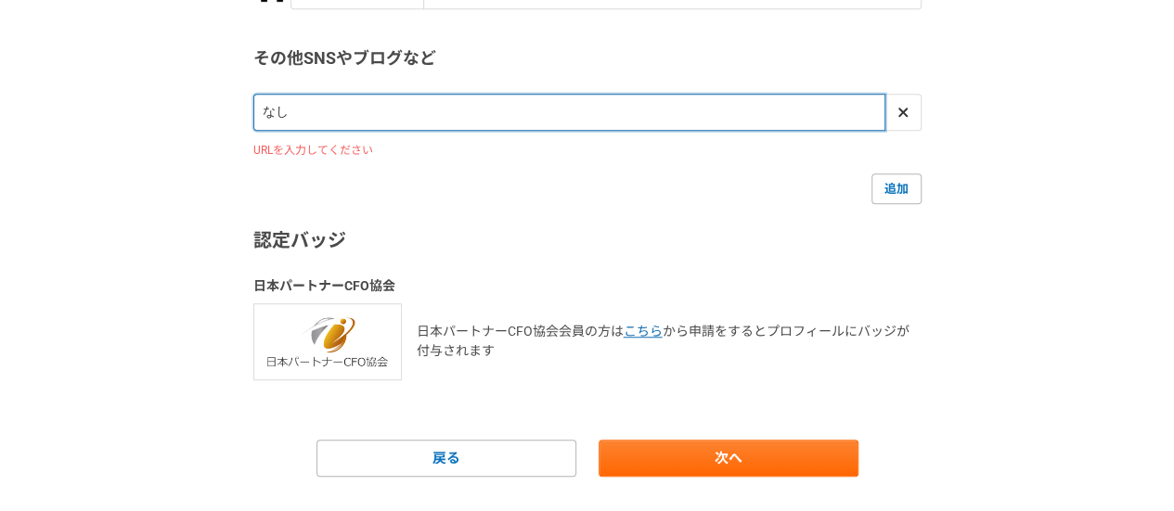
click at [343, 116] on input "なし" at bounding box center [569, 112] width 632 height 37
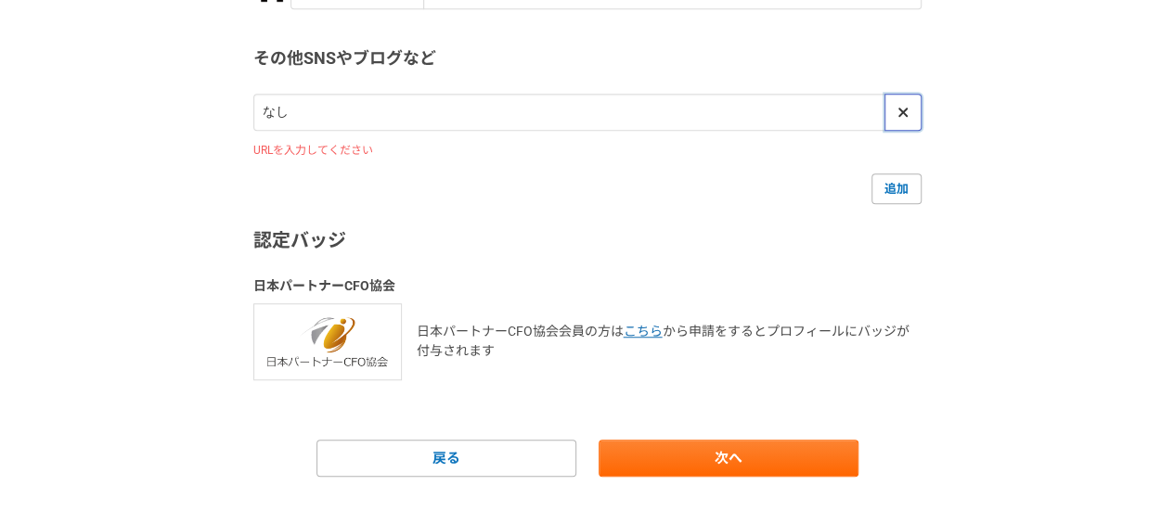
click at [911, 116] on span at bounding box center [903, 112] width 22 height 22
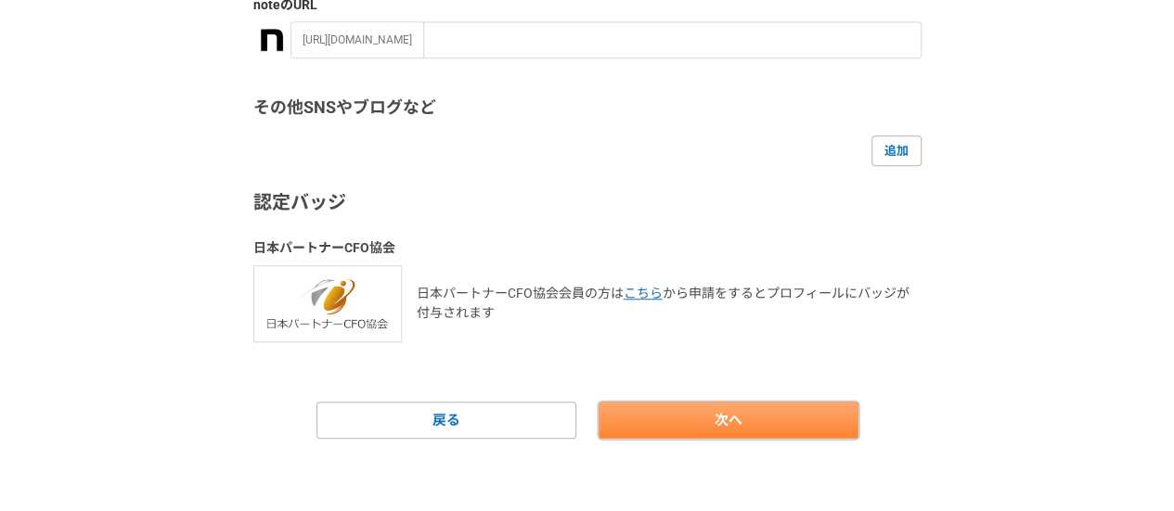
click at [778, 426] on link "次へ" at bounding box center [729, 420] width 260 height 37
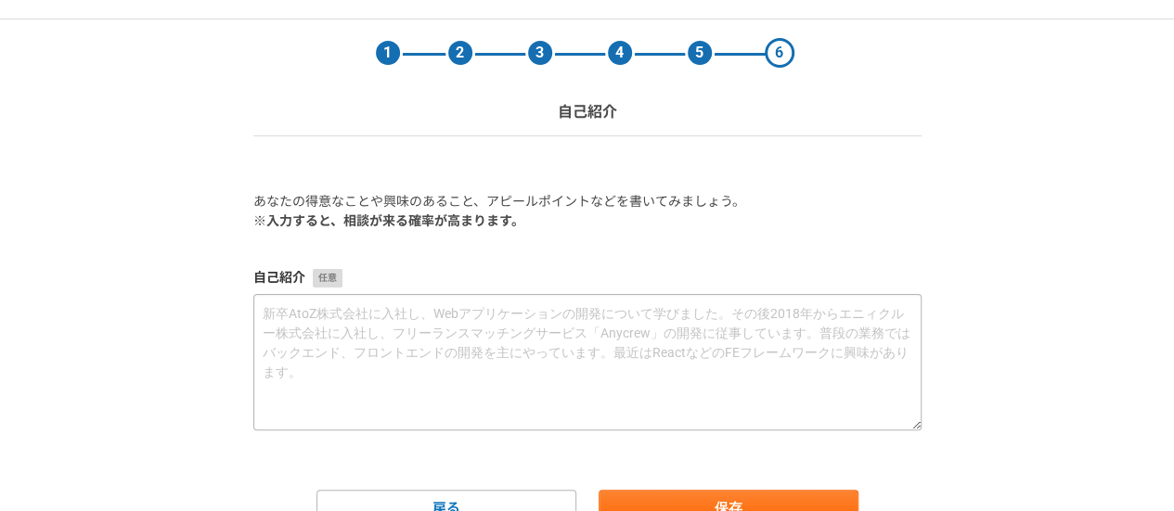
scroll to position [0, 0]
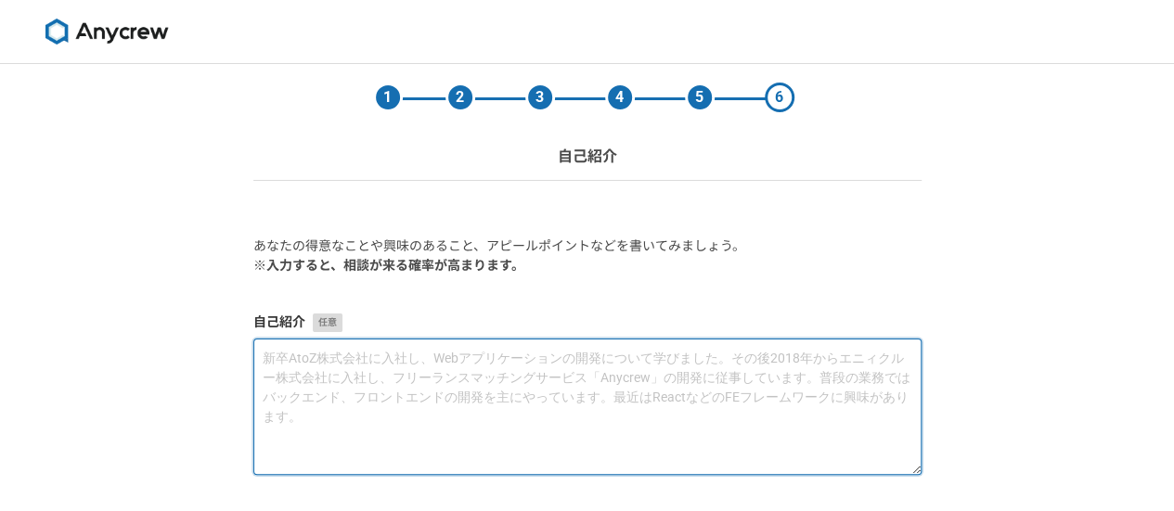
click at [431, 380] on textarea at bounding box center [587, 407] width 668 height 136
type textarea "じ"
type textarea "今"
type textarea "ｓ"
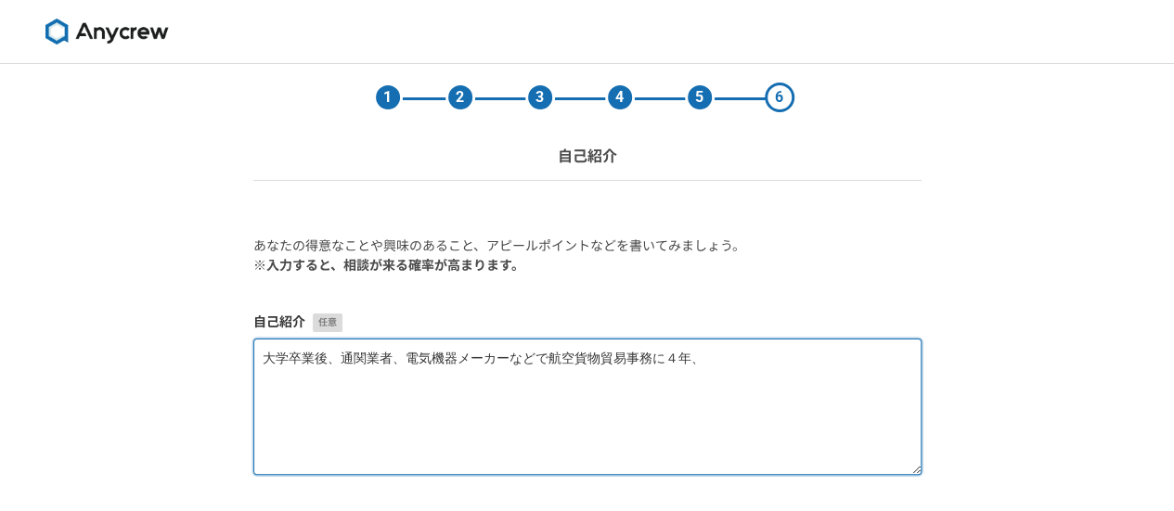
click at [728, 361] on textarea "大学卒業後、通関業者、電気機器メーカーなどで航空貨物貿易事務に４年、" at bounding box center [587, 407] width 668 height 136
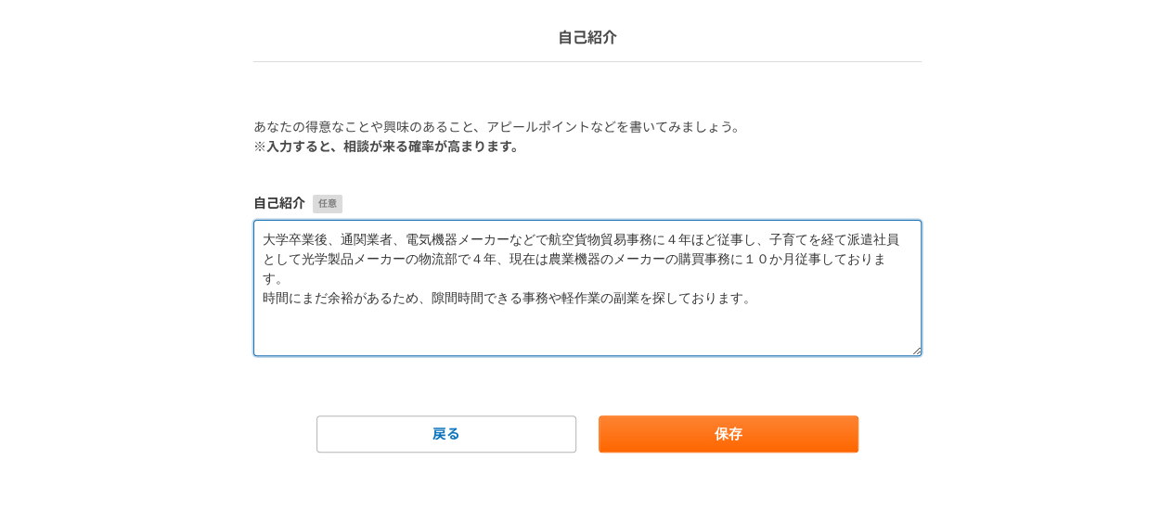
scroll to position [134, 0]
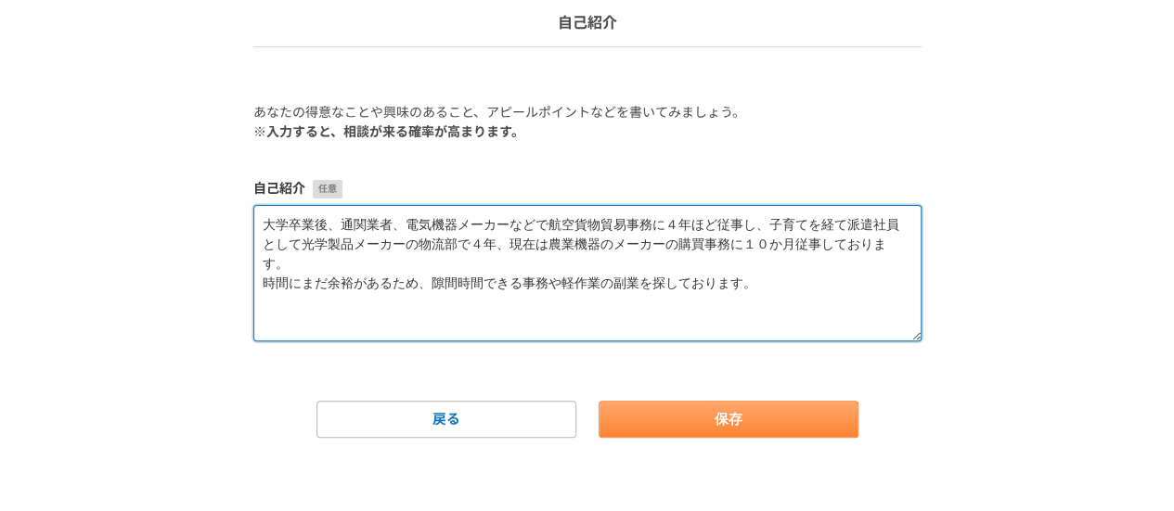
type textarea "大学卒業後、通関業者、電気機器メーカーなどで航空貨物貿易事務に４年ほど従事し、子育てを経て派遣社員として光学製品メーカーの物流部で４年、現在は農業機器のメーカ…"
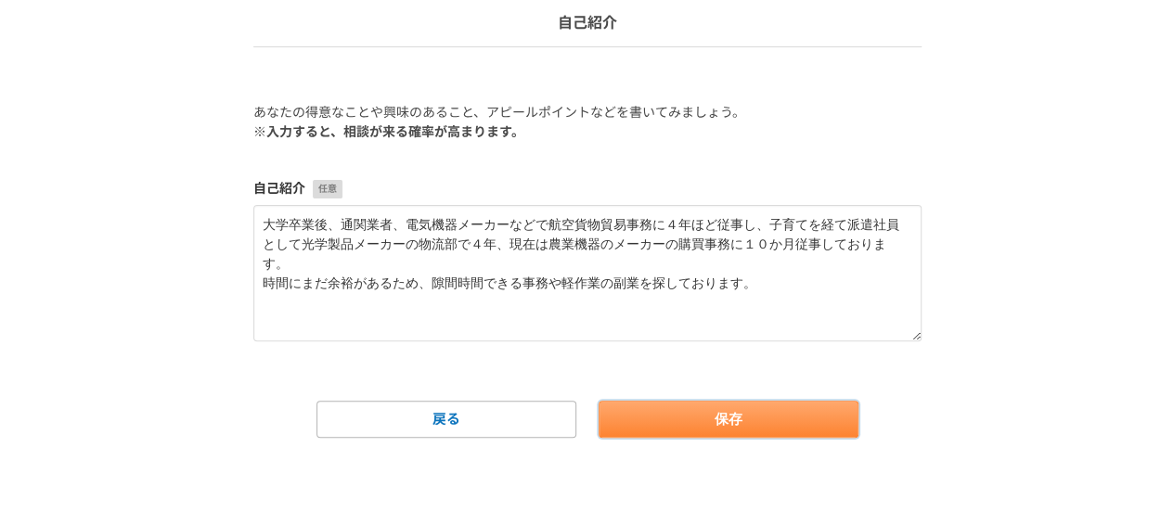
click at [754, 418] on button "保存" at bounding box center [729, 419] width 260 height 37
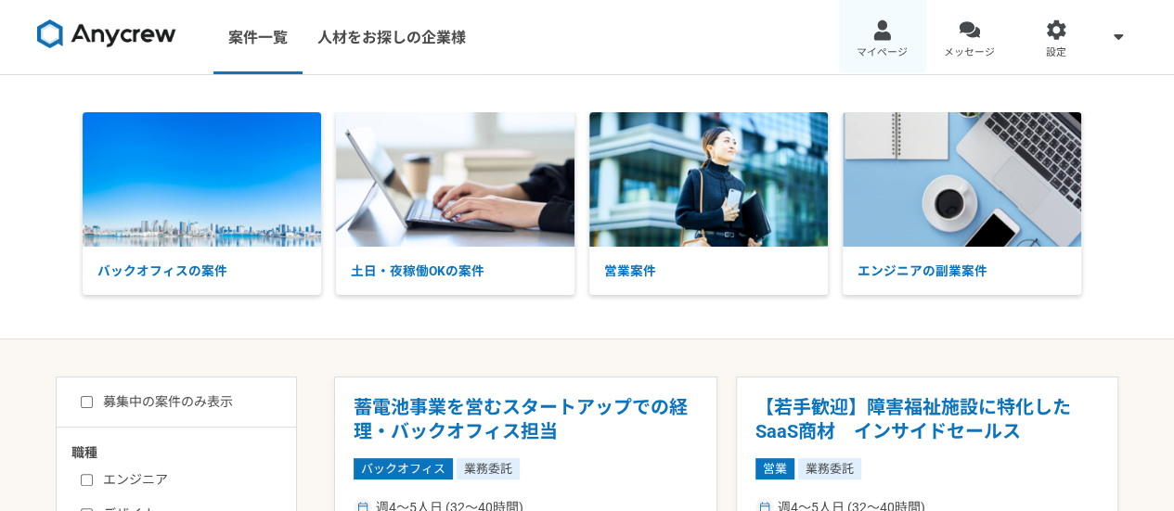
click at [861, 53] on span "マイページ" at bounding box center [882, 52] width 51 height 15
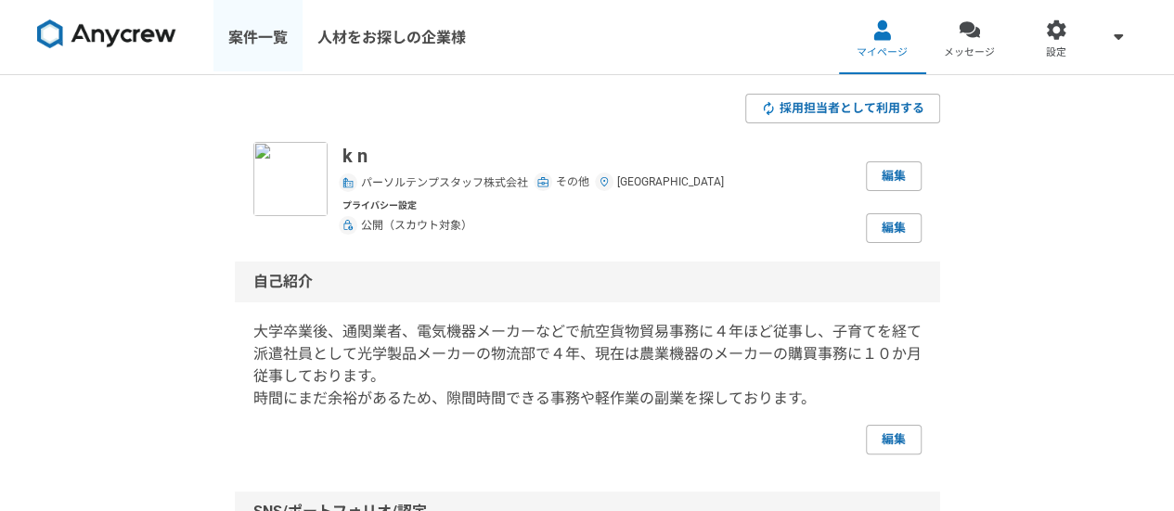
click at [260, 37] on link "案件一覧" at bounding box center [257, 37] width 89 height 74
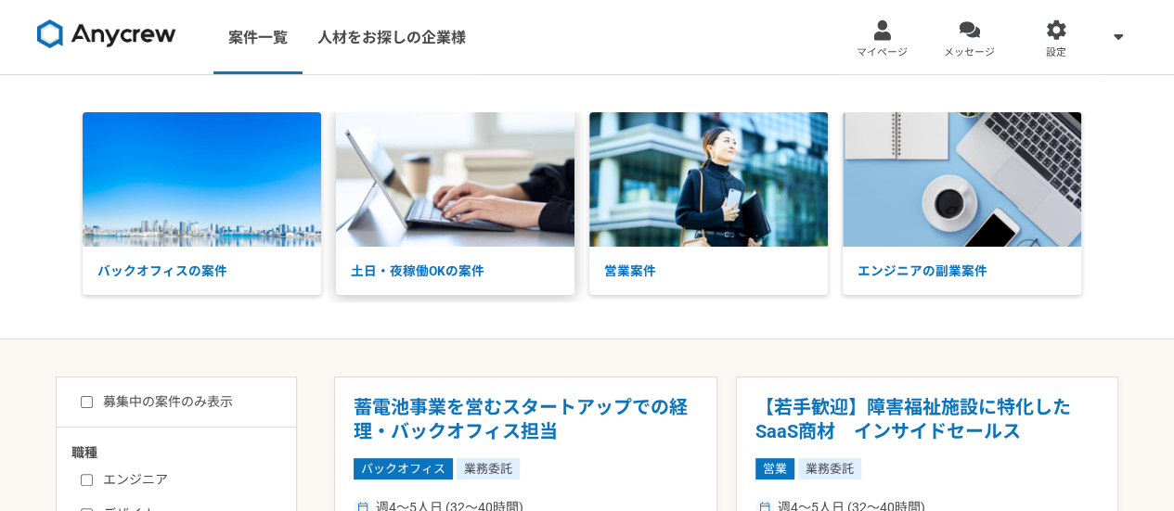
click at [408, 227] on img at bounding box center [455, 179] width 238 height 135
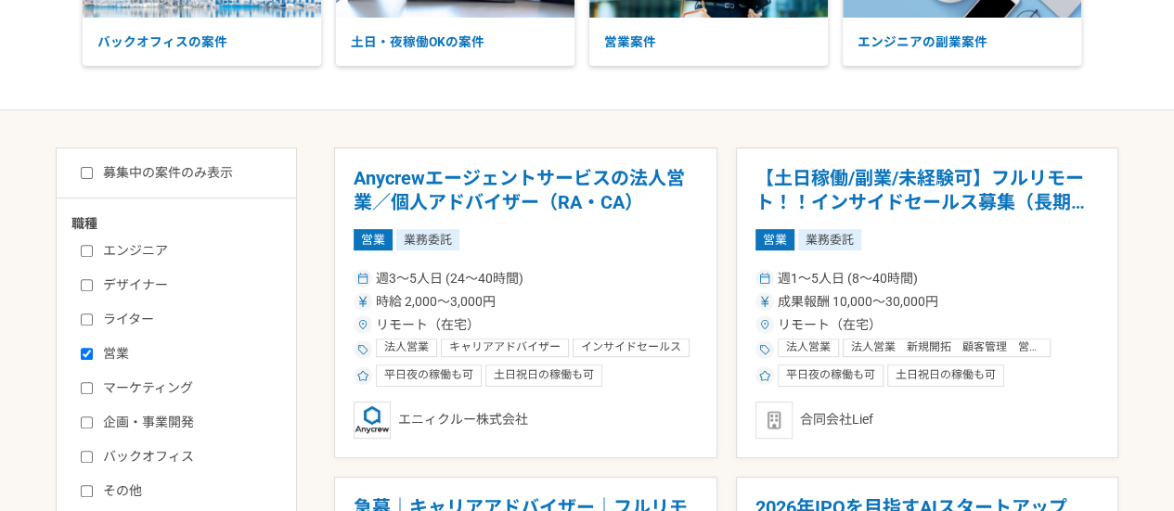
scroll to position [278, 0]
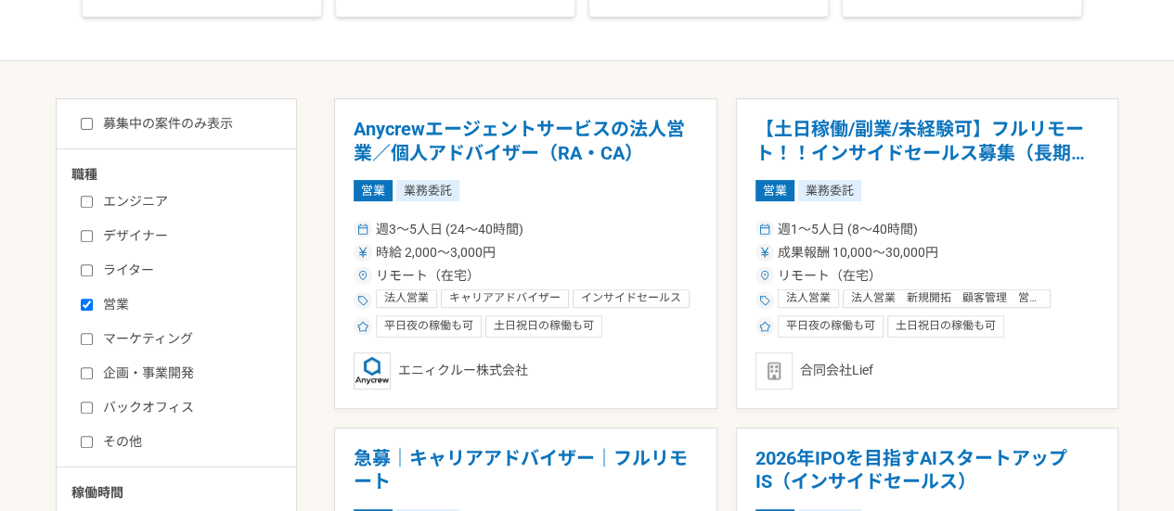
click at [81, 305] on input "営業" at bounding box center [87, 305] width 12 height 12
checkbox input "false"
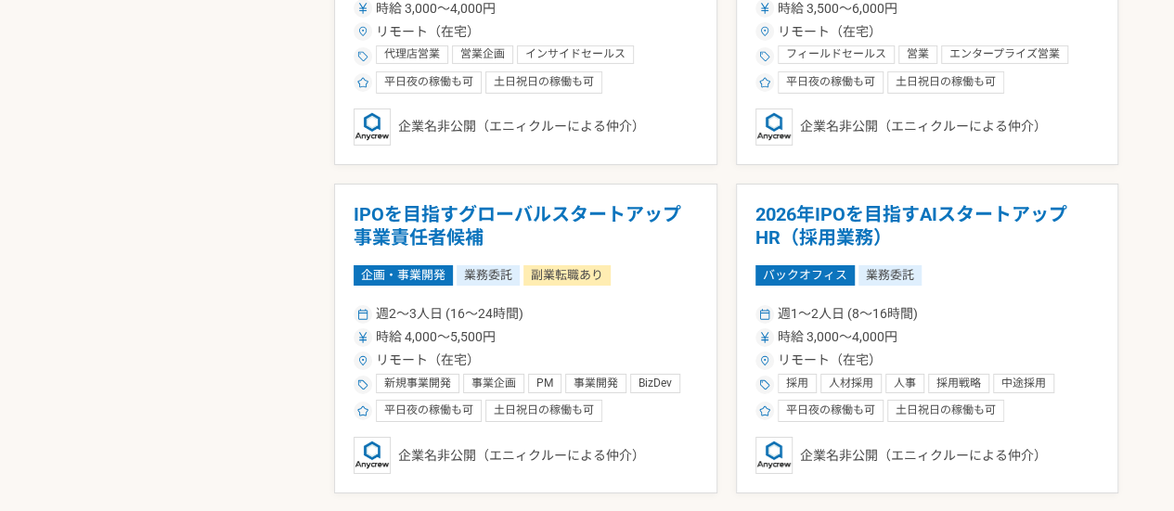
scroll to position [3439, 0]
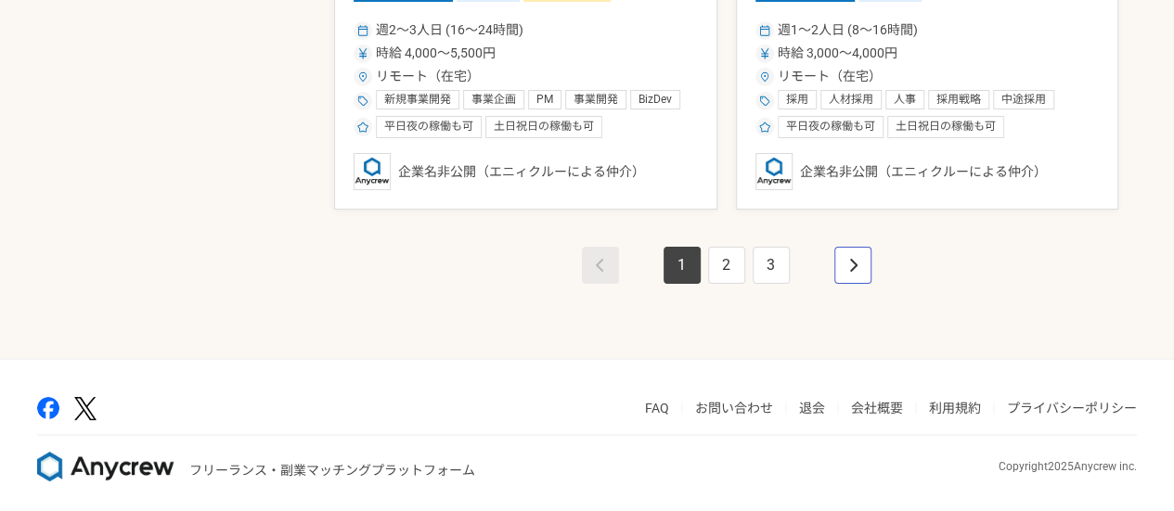
click at [844, 259] on link "pagination" at bounding box center [852, 265] width 37 height 37
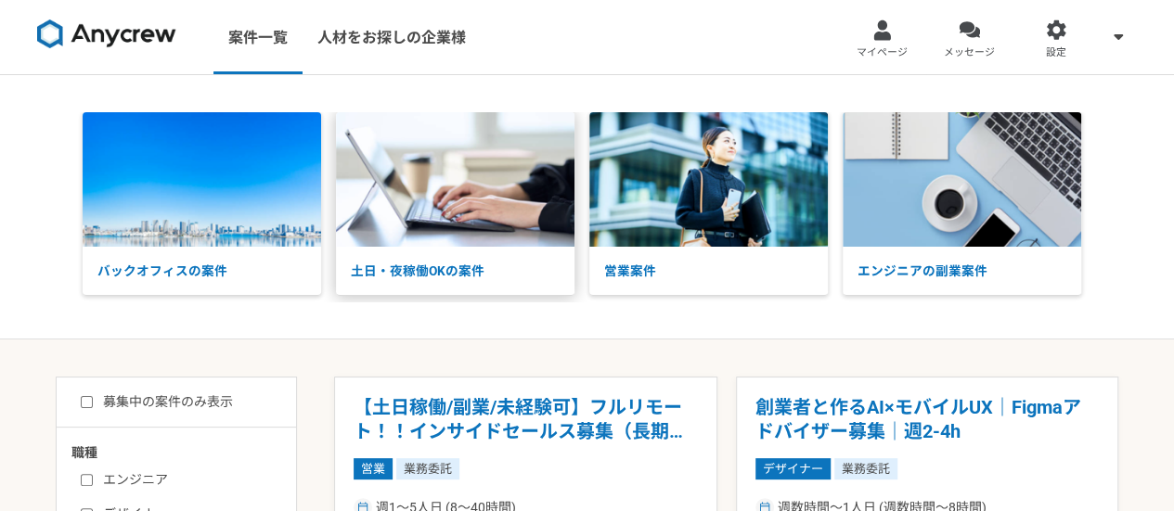
click at [419, 250] on p "土日・夜稼働OKの案件" at bounding box center [455, 271] width 238 height 48
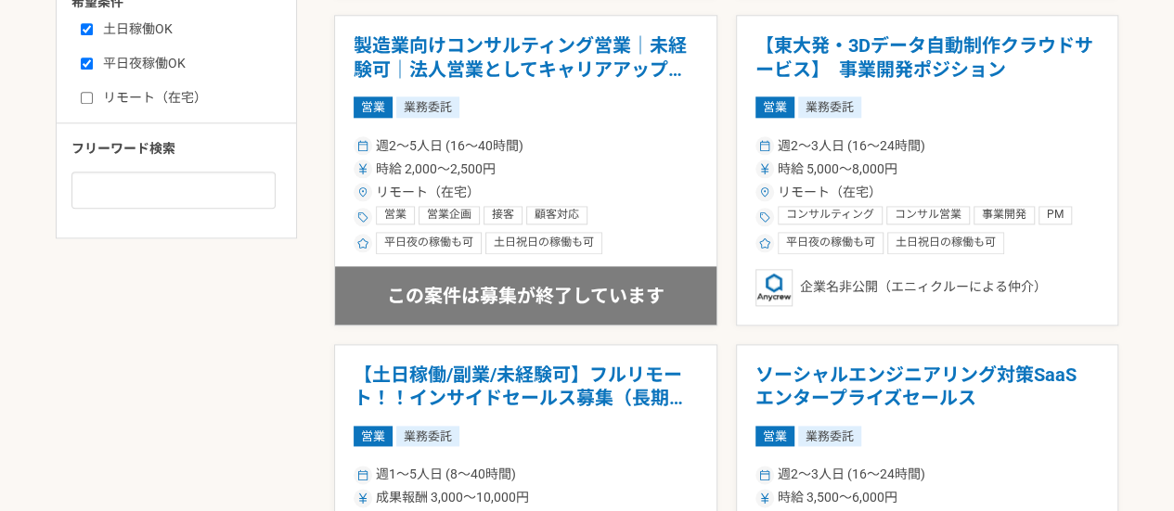
scroll to position [1021, 0]
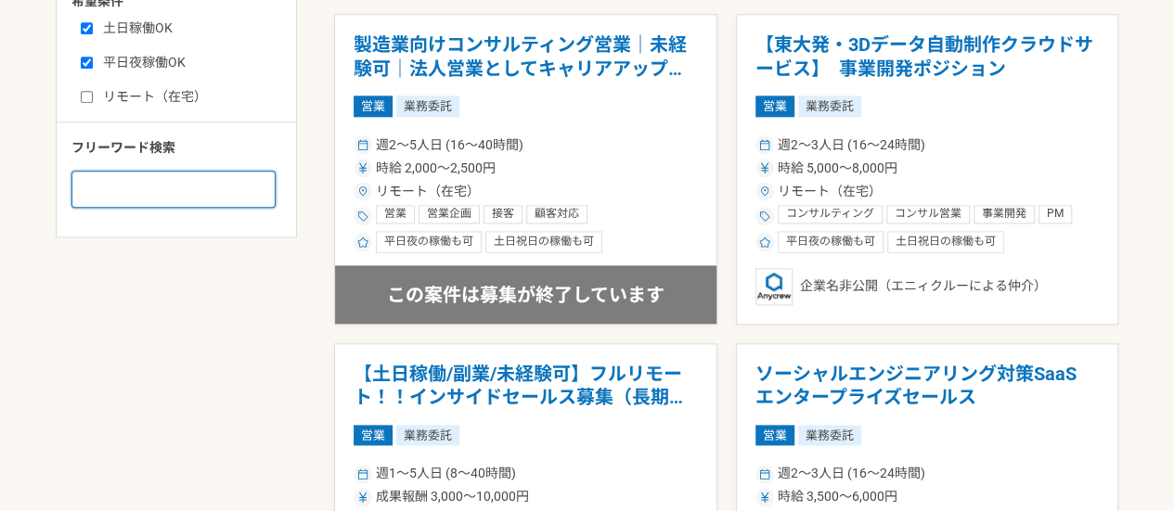
click at [157, 199] on input at bounding box center [173, 189] width 204 height 37
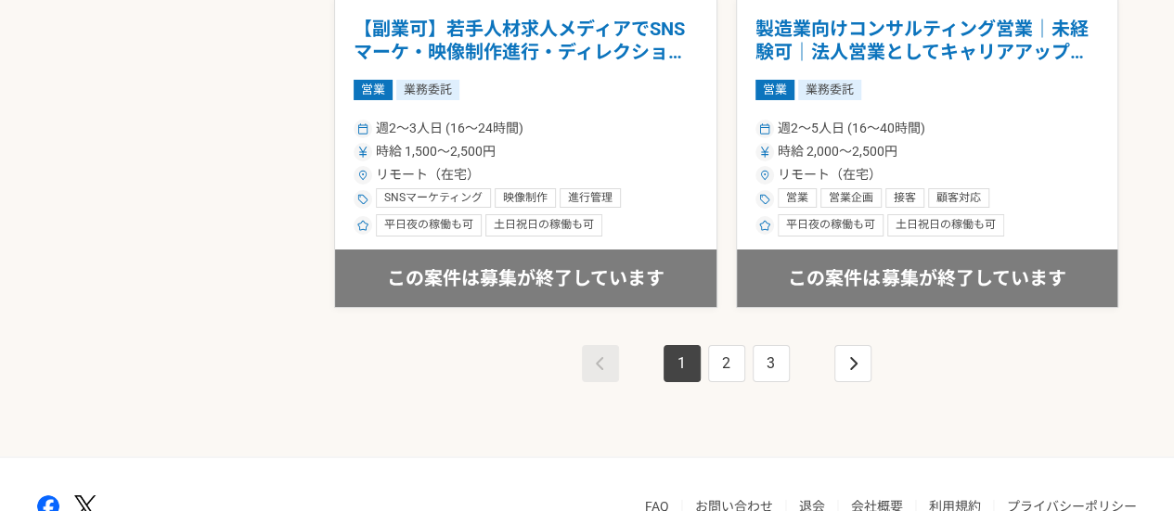
scroll to position [3439, 0]
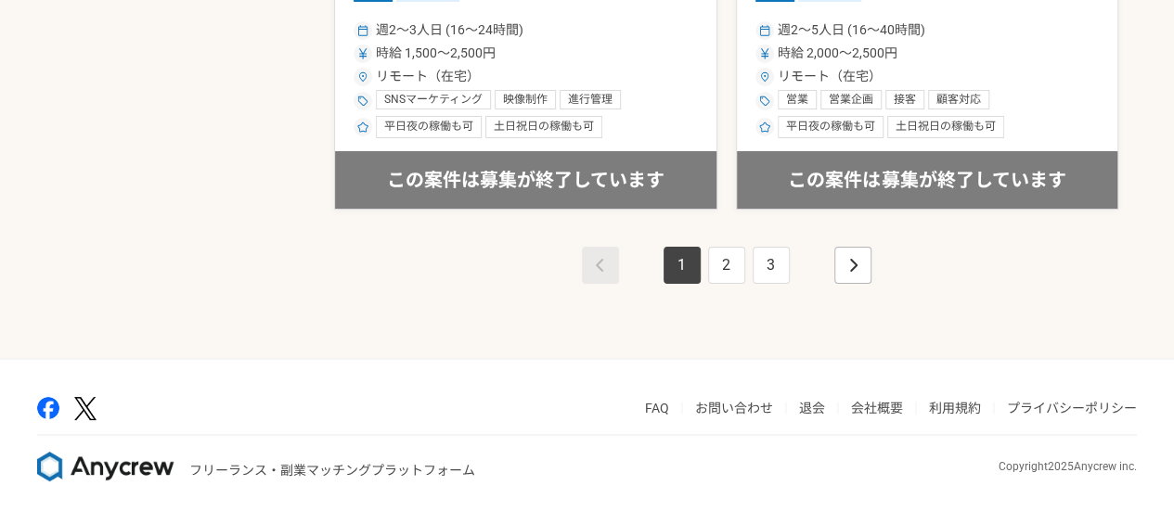
type input "大阪"
click at [856, 261] on icon "pagination" at bounding box center [852, 265] width 9 height 15
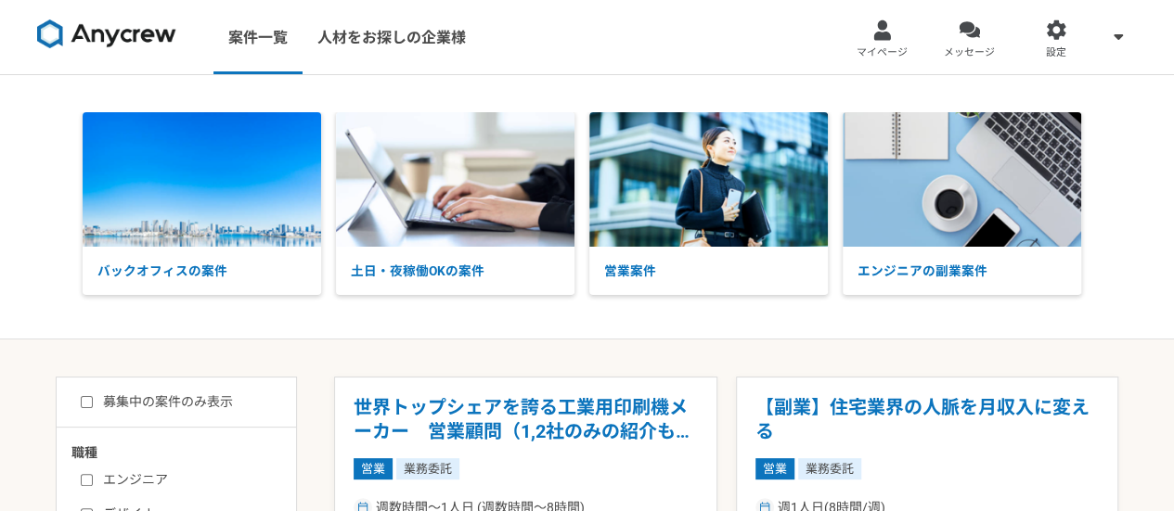
click at [81, 396] on input "募集中の案件のみ表示" at bounding box center [87, 402] width 12 height 12
checkbox input "true"
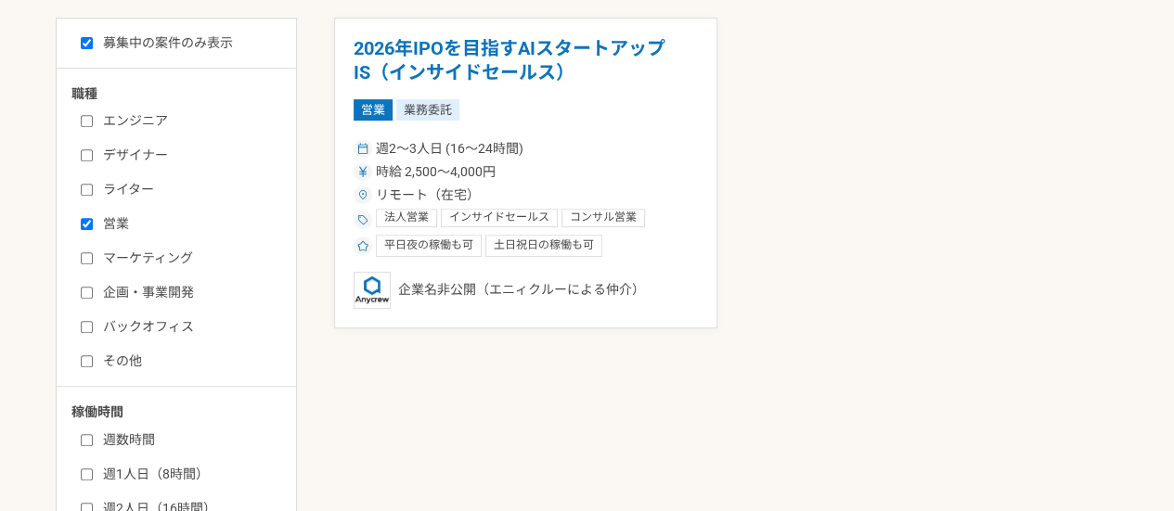
scroll to position [371, 0]
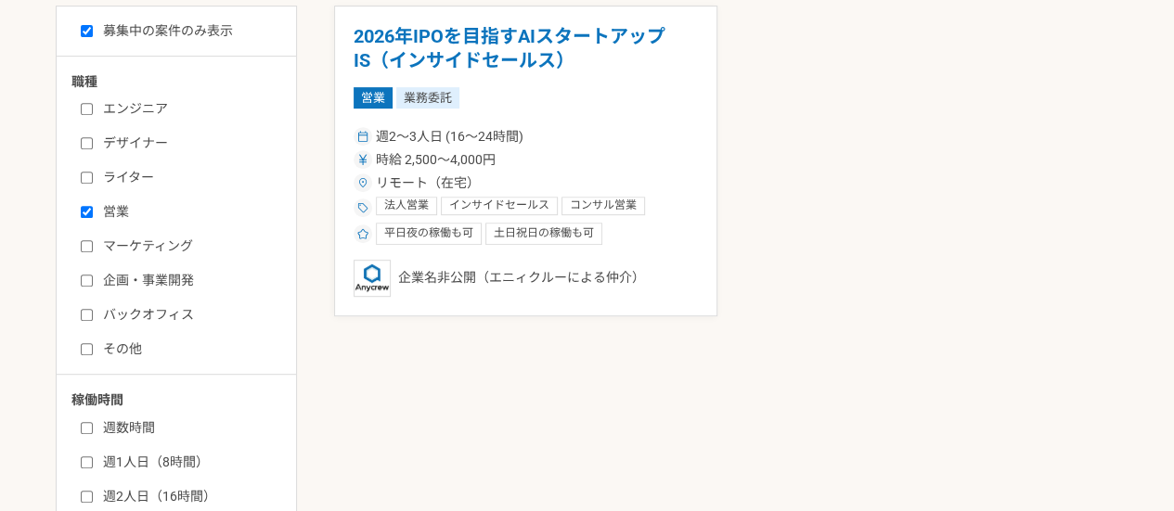
click at [120, 318] on label "バックオフィス" at bounding box center [187, 314] width 213 height 19
click at [93, 318] on input "バックオフィス" at bounding box center [87, 315] width 12 height 12
click at [120, 318] on label "バックオフィス" at bounding box center [187, 314] width 213 height 19
click at [93, 318] on input "バックオフィス" at bounding box center [87, 315] width 12 height 12
checkbox input "false"
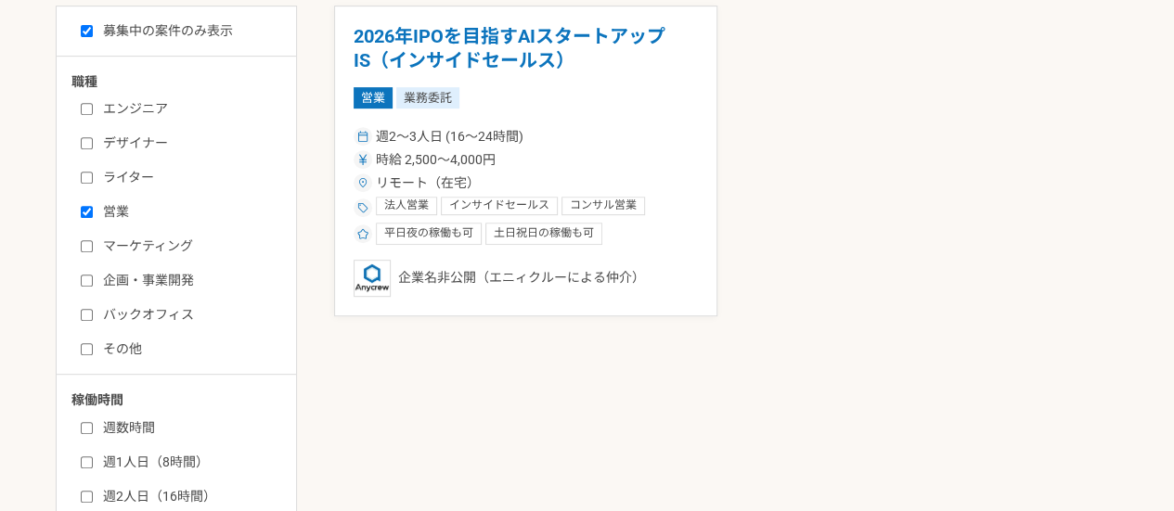
click at [85, 202] on label "営業" at bounding box center [187, 211] width 213 height 19
click at [85, 206] on input "営業" at bounding box center [87, 212] width 12 height 12
checkbox input "false"
